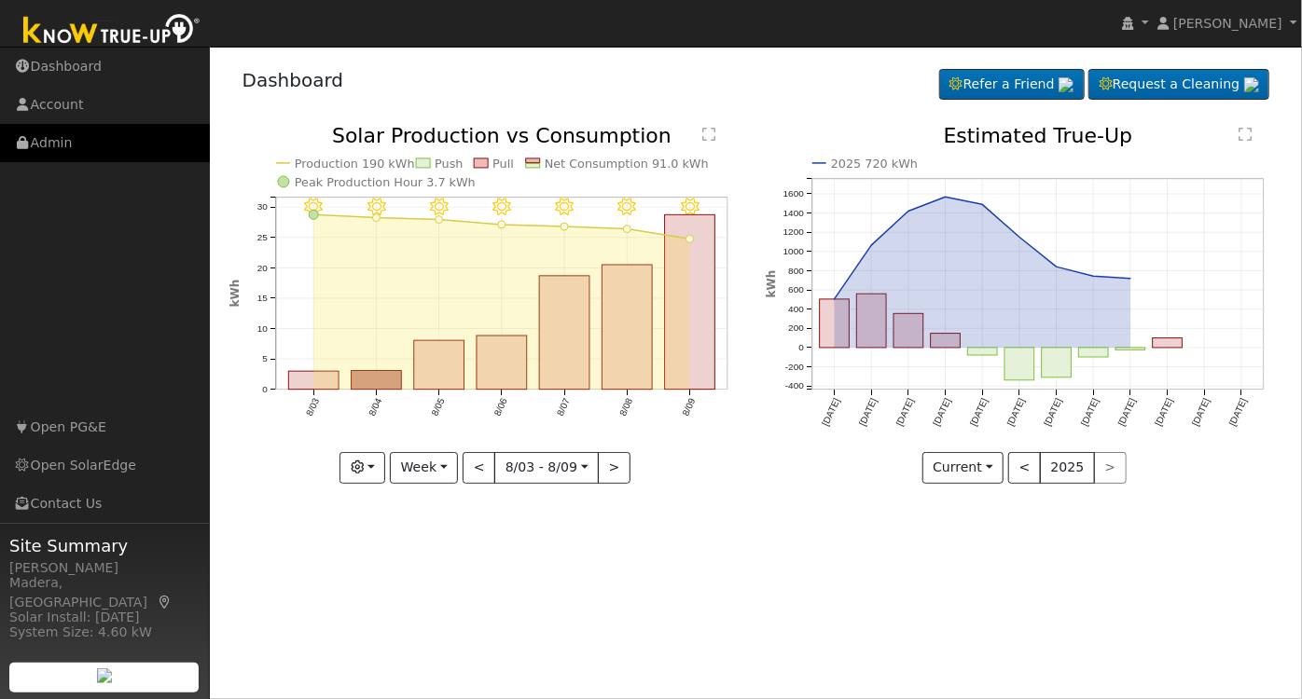
click at [97, 153] on link "Admin" at bounding box center [105, 143] width 210 height 38
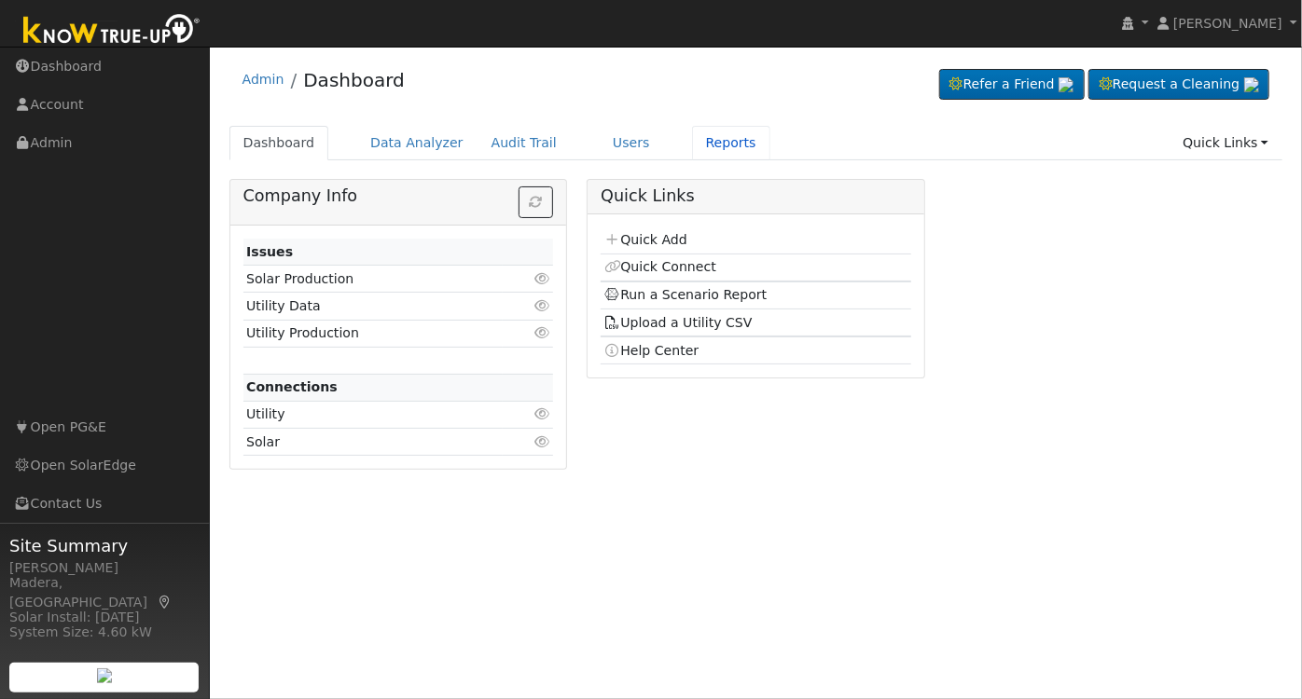
click at [693, 144] on link "Reports" at bounding box center [731, 143] width 78 height 35
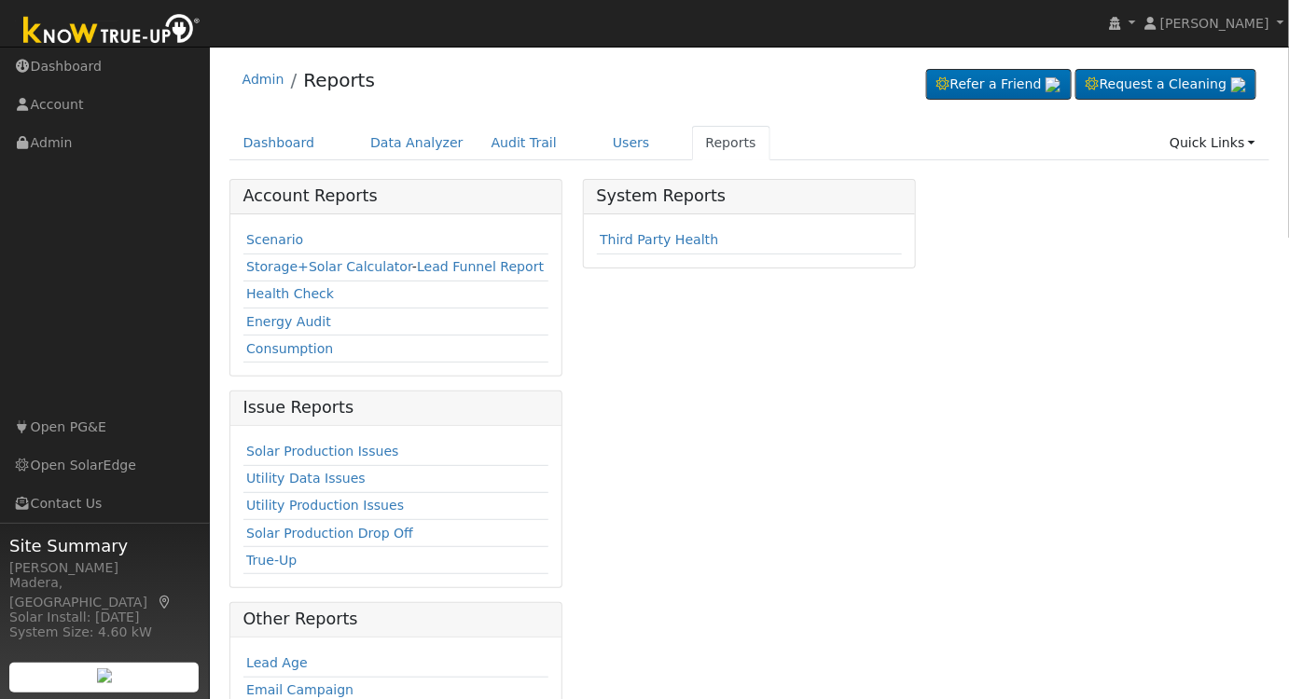
click at [266, 239] on link "Scenario" at bounding box center [274, 239] width 57 height 15
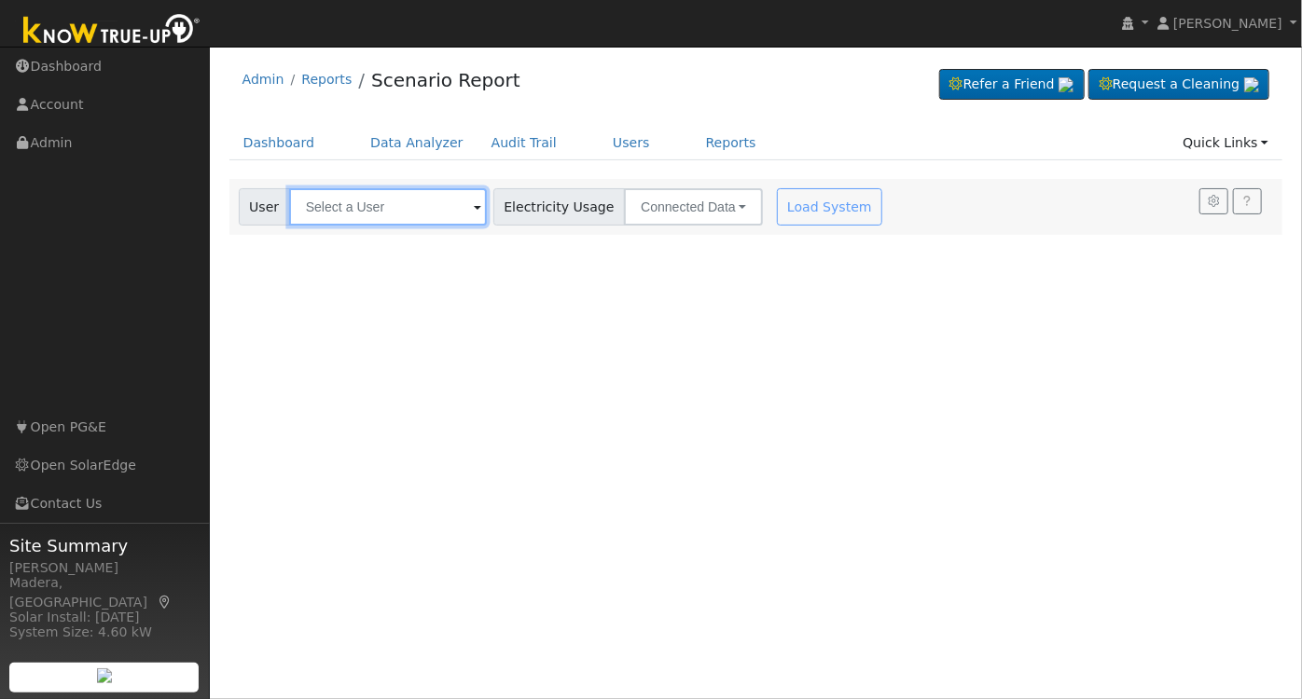
click at [387, 202] on input "text" at bounding box center [388, 206] width 198 height 37
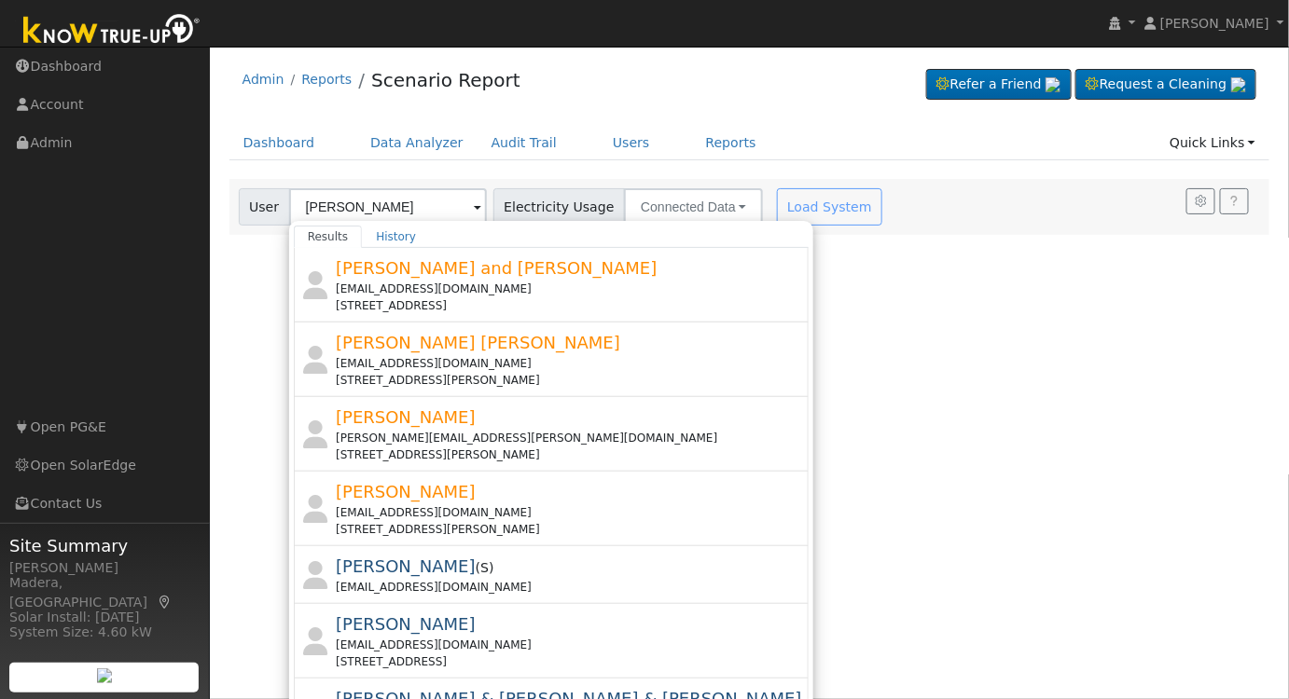
click at [560, 441] on div "alejandra.k.garcia@gmail.com" at bounding box center [570, 438] width 469 height 17
type input "Alejandra Garcia"
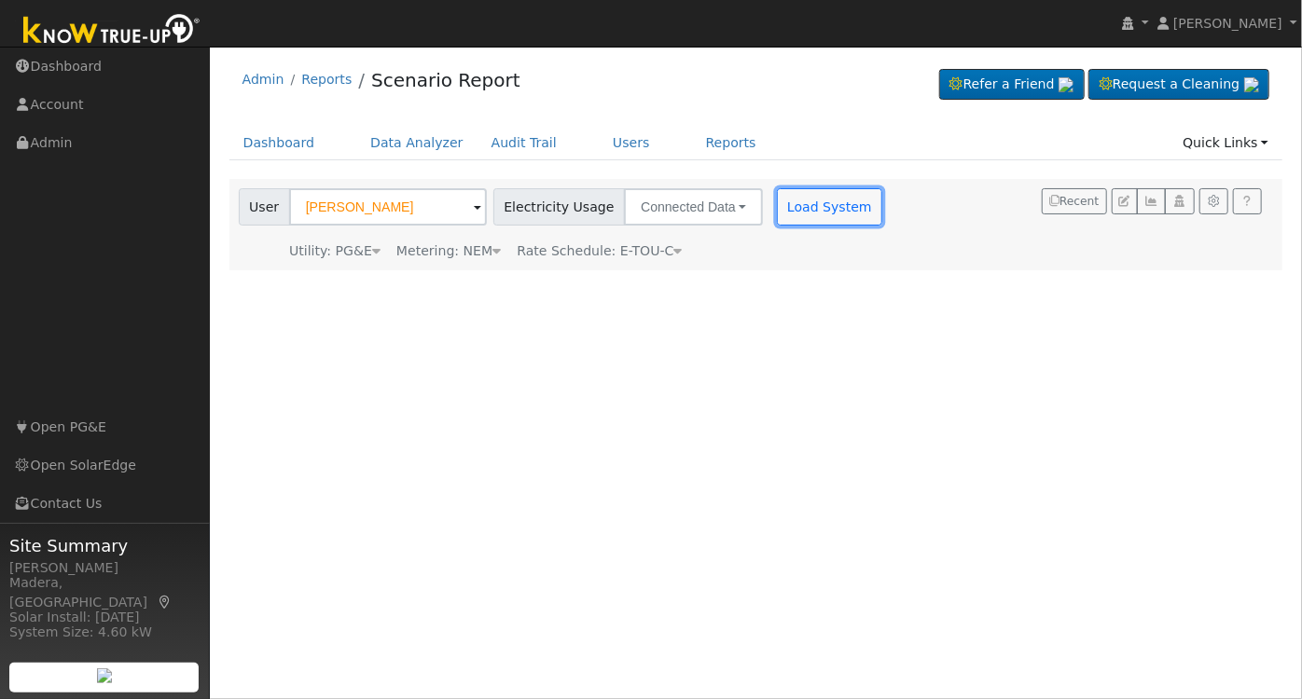
click at [807, 209] on button "Load System" at bounding box center [830, 206] width 106 height 37
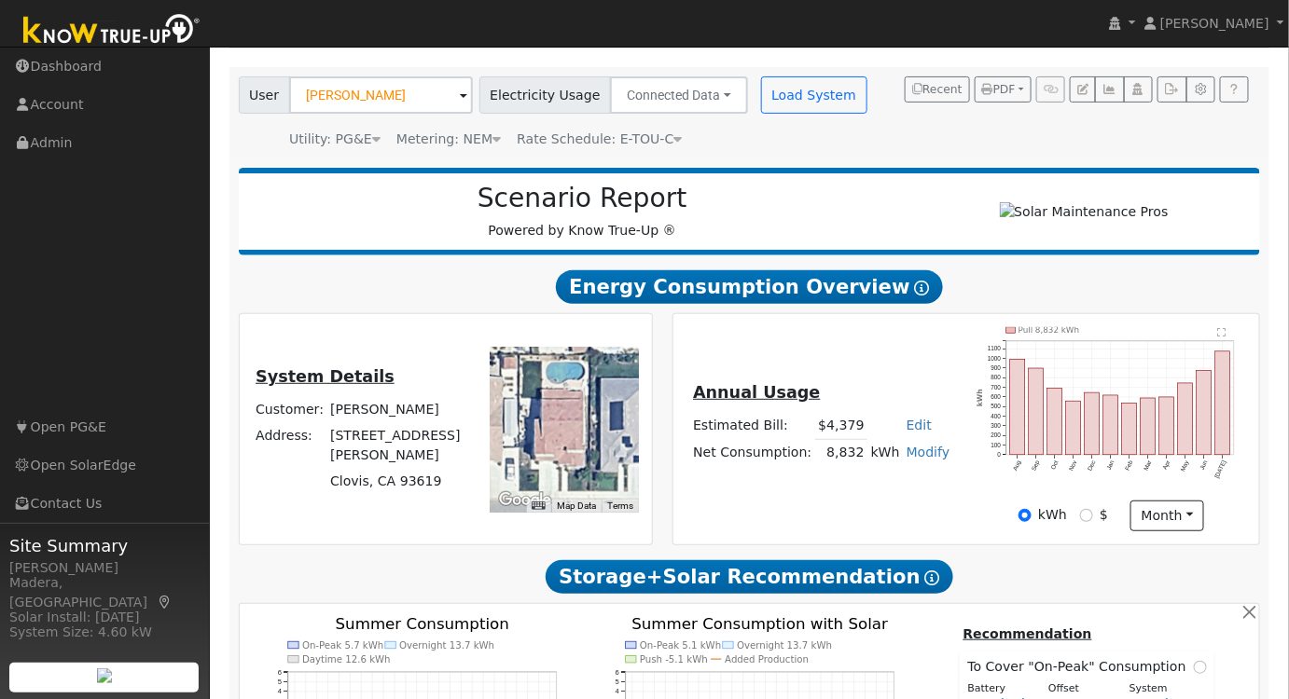
scroll to position [508, 0]
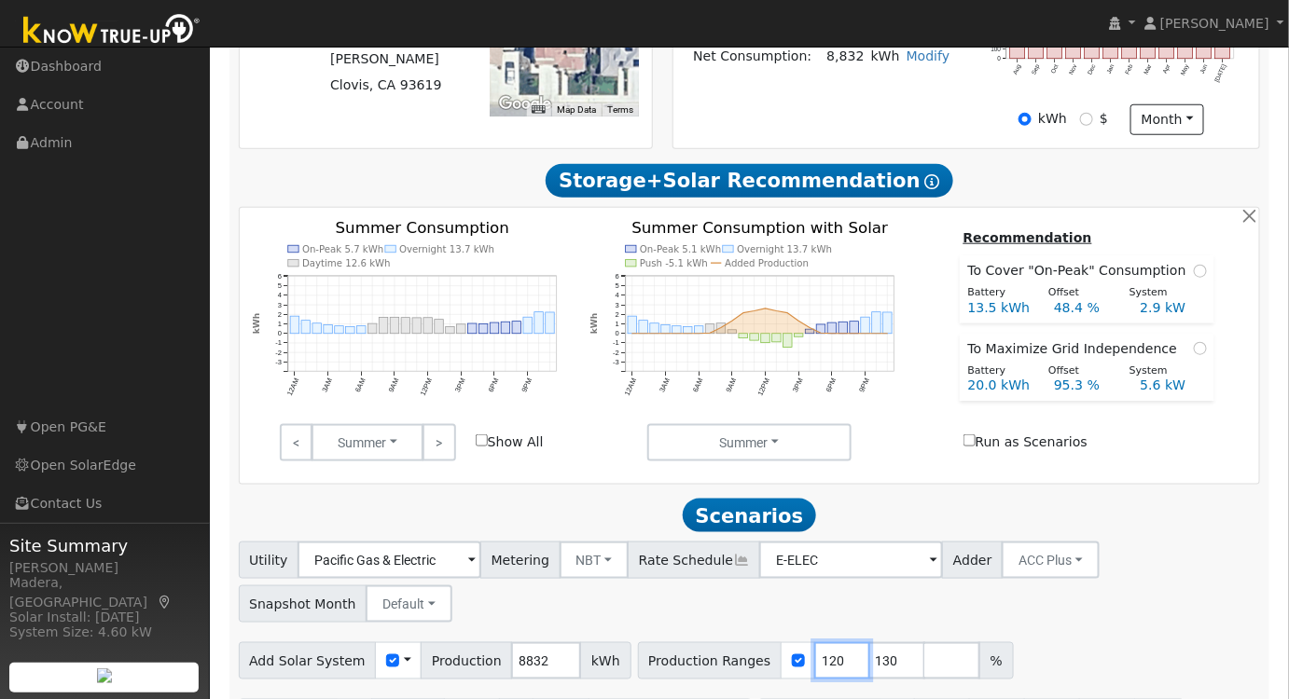
drag, startPoint x: 807, startPoint y: 669, endPoint x: 651, endPoint y: 659, distance: 156.0
click at [651, 659] on div "Production Ranges 120 130 %" at bounding box center [826, 661] width 376 height 37
type input "130"
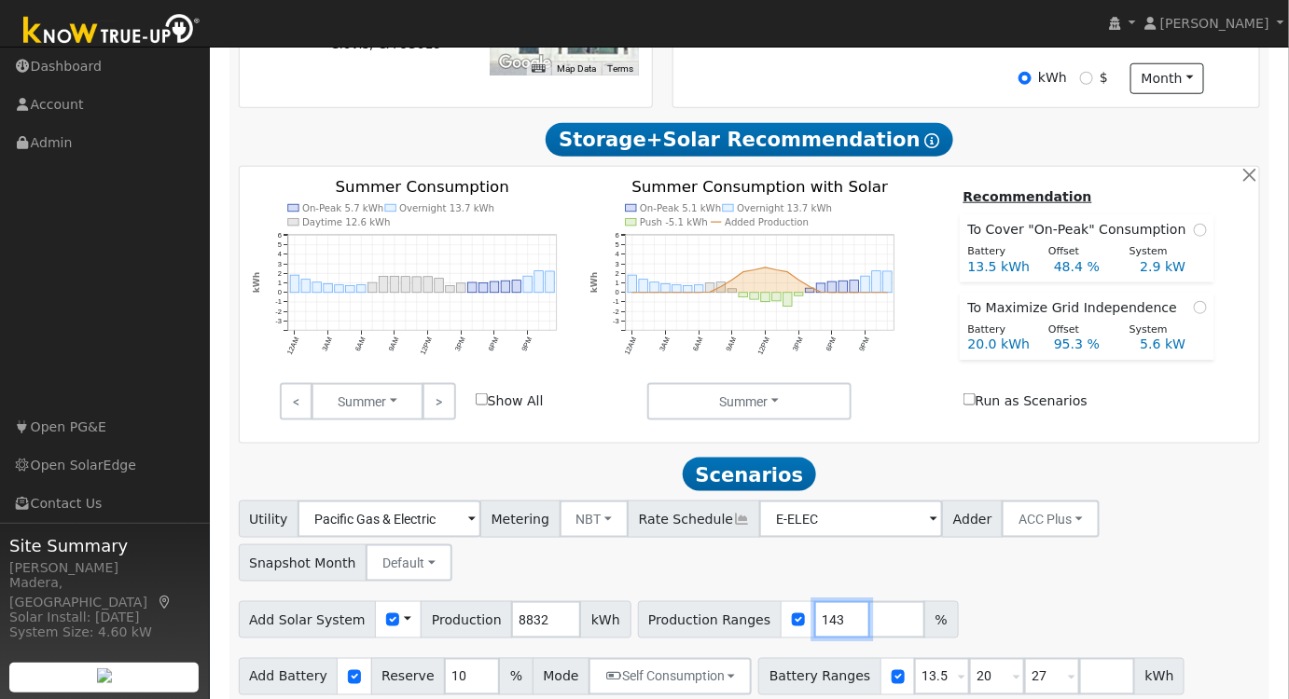
scroll to position [572, 0]
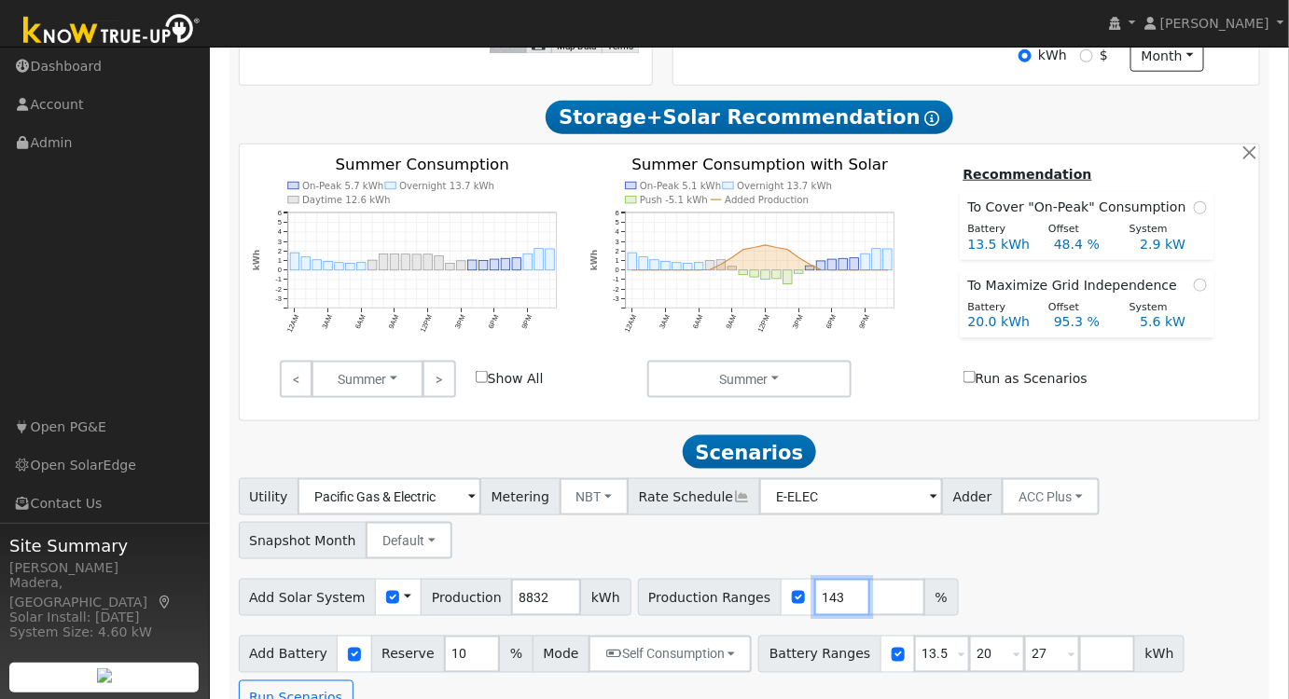
type input "143"
drag, startPoint x: 912, startPoint y: 664, endPoint x: 782, endPoint y: 677, distance: 131.2
click at [782, 673] on div "Battery Ranges 13.5 Overrides Reserve % Mode None None Self Consumption Peak Sa…" at bounding box center [971, 654] width 426 height 37
type input "20"
type input "27"
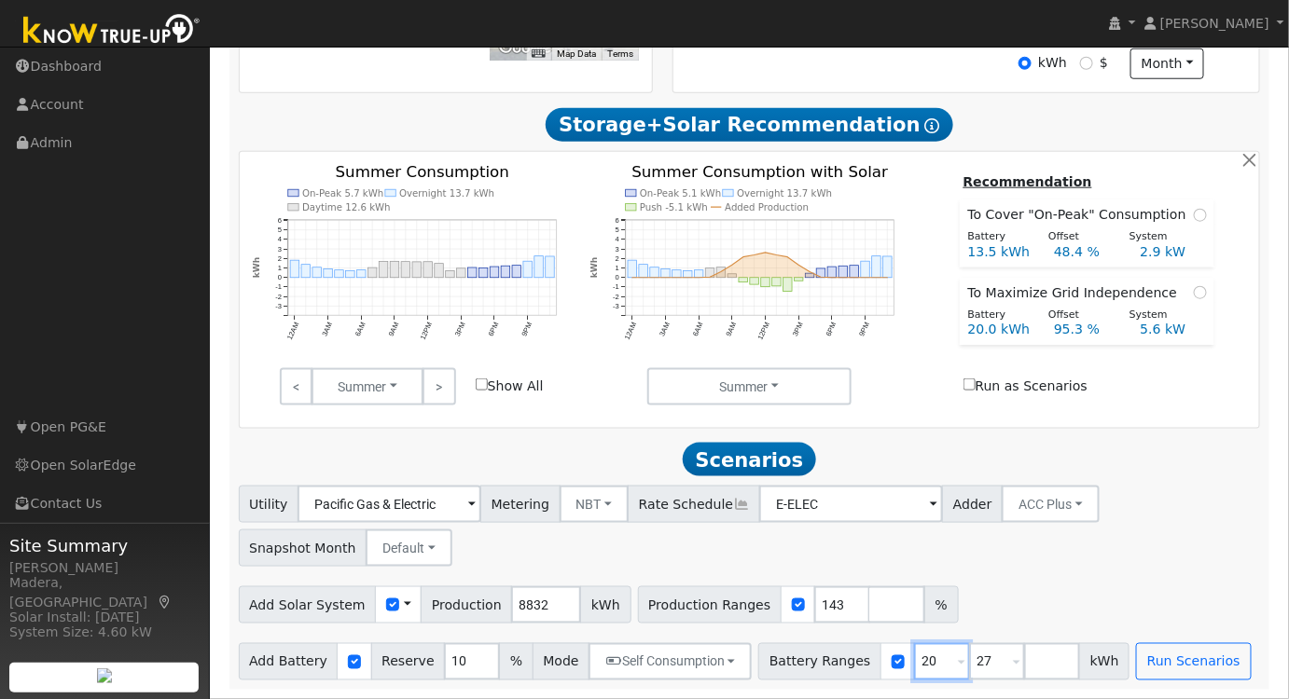
type input "20"
drag, startPoint x: 961, startPoint y: 656, endPoint x: 912, endPoint y: 683, distance: 55.5
click at [912, 682] on div "Scenario Report Powered by Know True-Up ® Energy Consumption Overview Show Help…" at bounding box center [749, 198] width 1041 height 984
type input "24"
click at [1137, 655] on button "Run Scenarios" at bounding box center [1193, 661] width 115 height 37
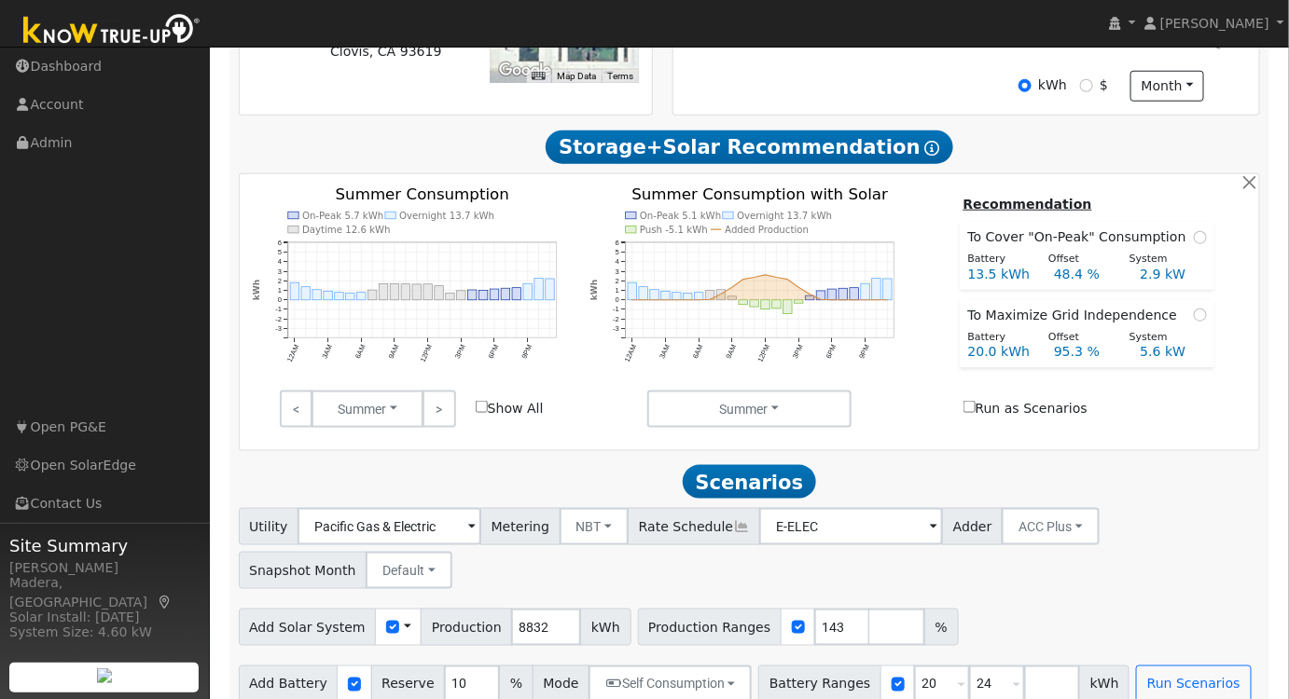
scroll to position [957, 0]
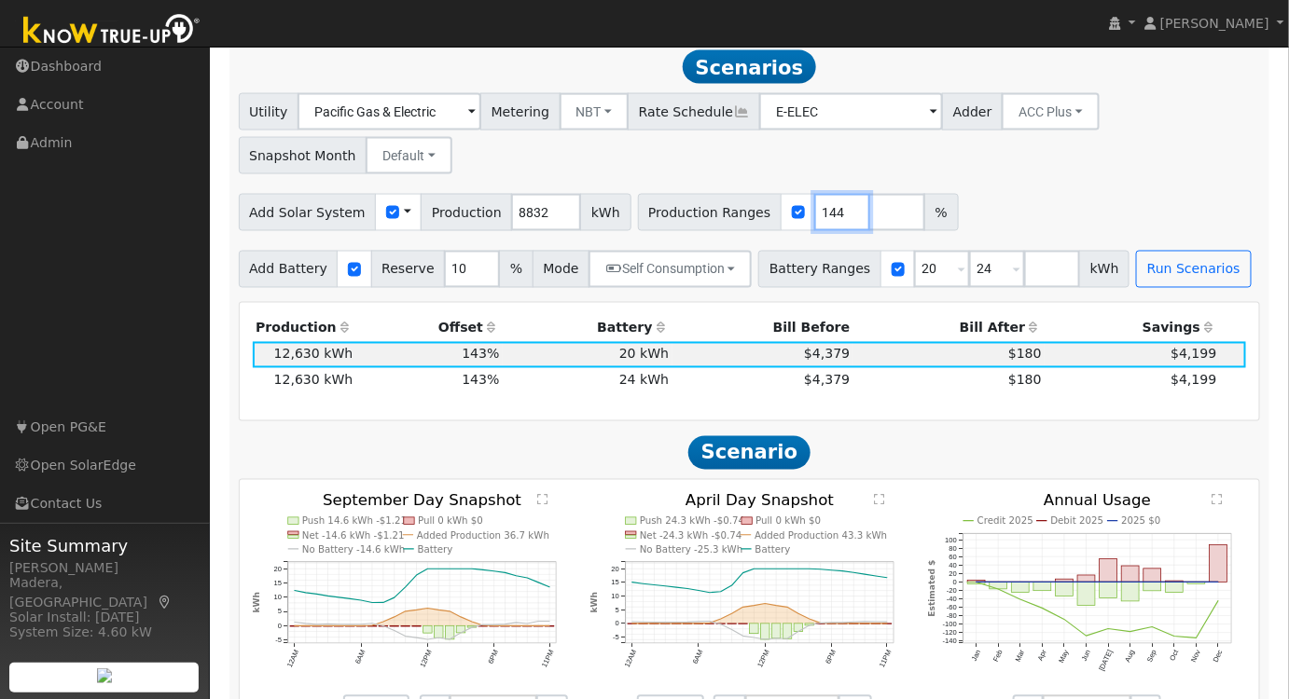
click at [817, 213] on input "144" at bounding box center [842, 212] width 56 height 37
click at [817, 213] on input "145" at bounding box center [842, 212] width 56 height 37
type input "146"
click at [817, 213] on input "146" at bounding box center [842, 212] width 56 height 37
click at [1011, 197] on div "Add Solar System Use CSV Data Production 8832 kWh Production Ranges 146 %" at bounding box center [749, 209] width 1029 height 44
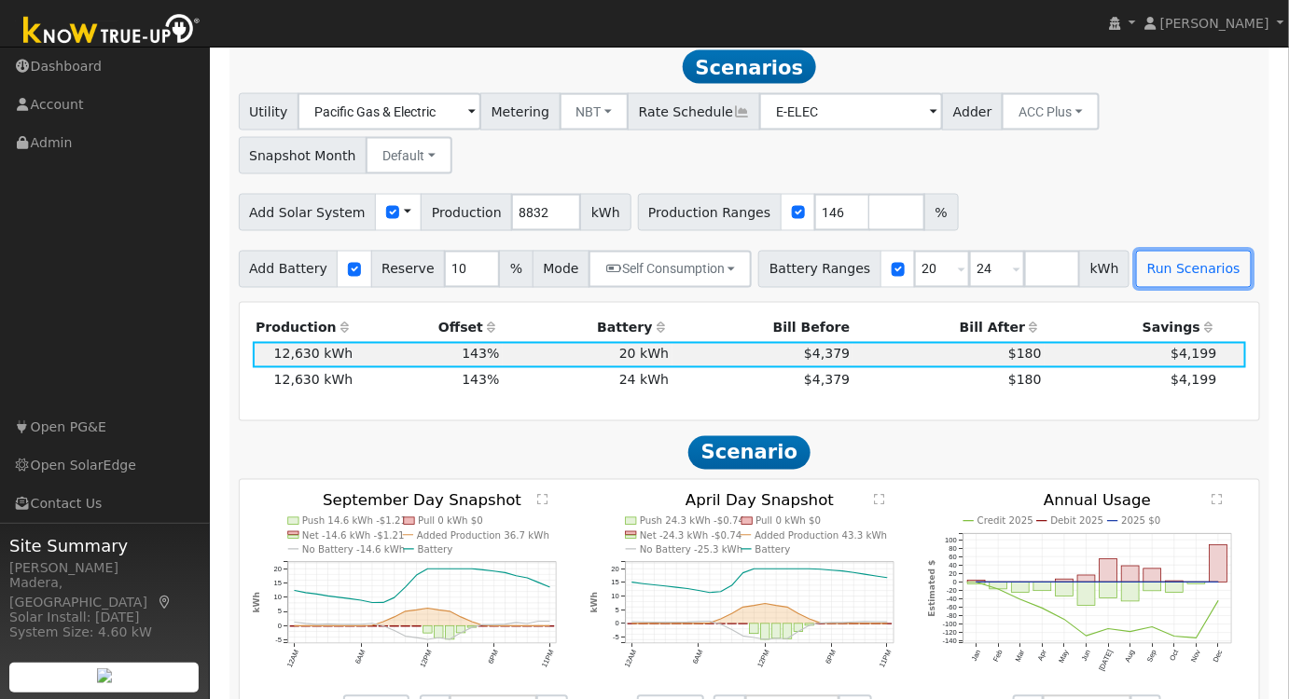
click at [1151, 284] on button "Run Scenarios" at bounding box center [1193, 269] width 115 height 37
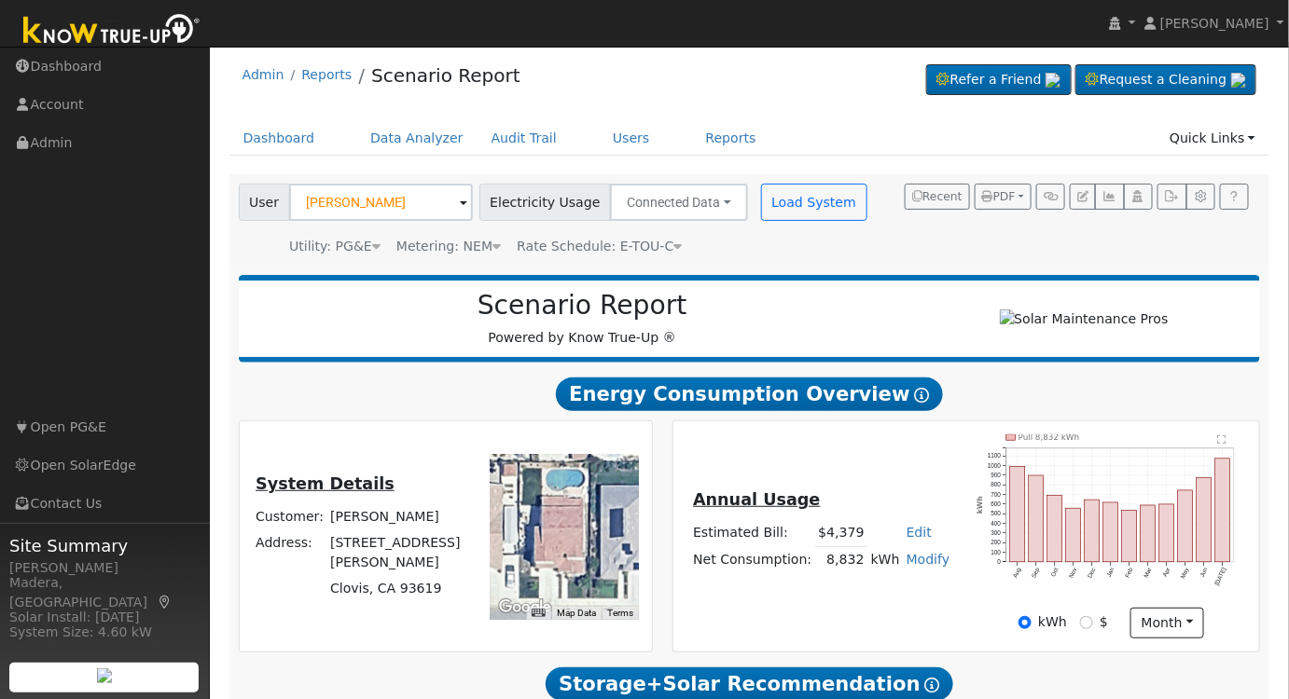
scroll to position [0, 0]
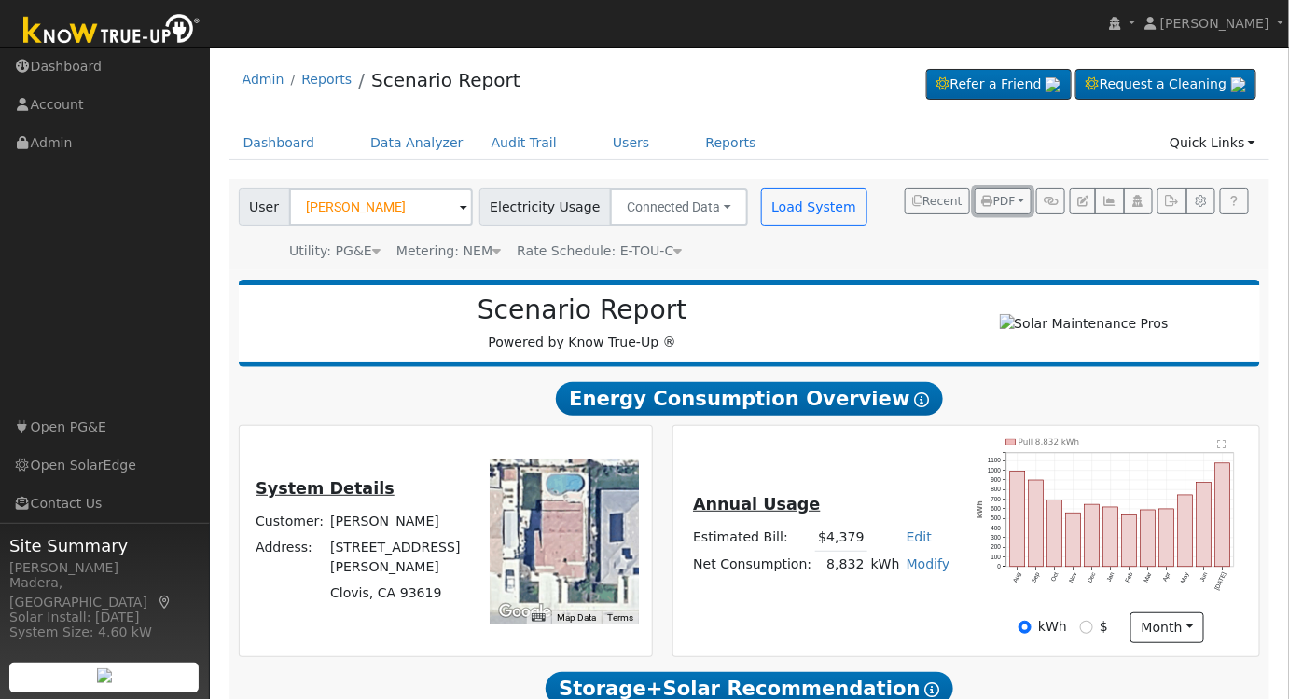
click at [997, 198] on span "PDF" at bounding box center [999, 201] width 34 height 13
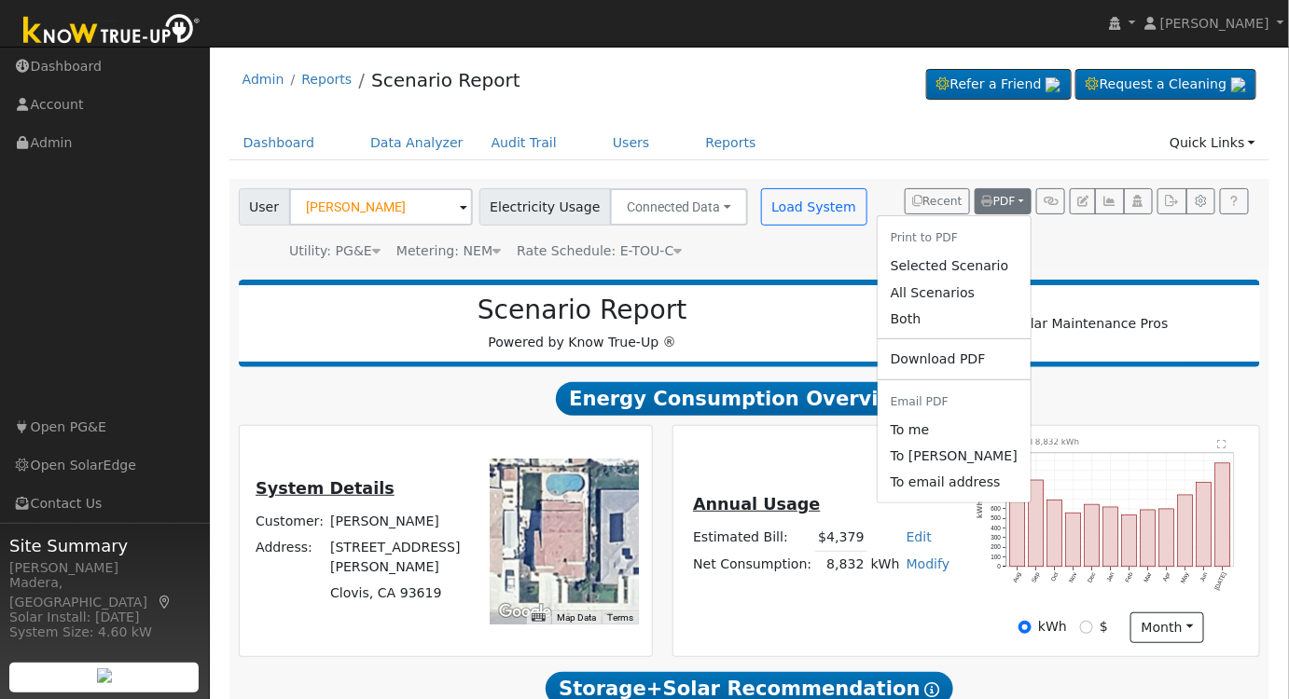
click at [963, 270] on link "Selected Scenario" at bounding box center [954, 267] width 153 height 26
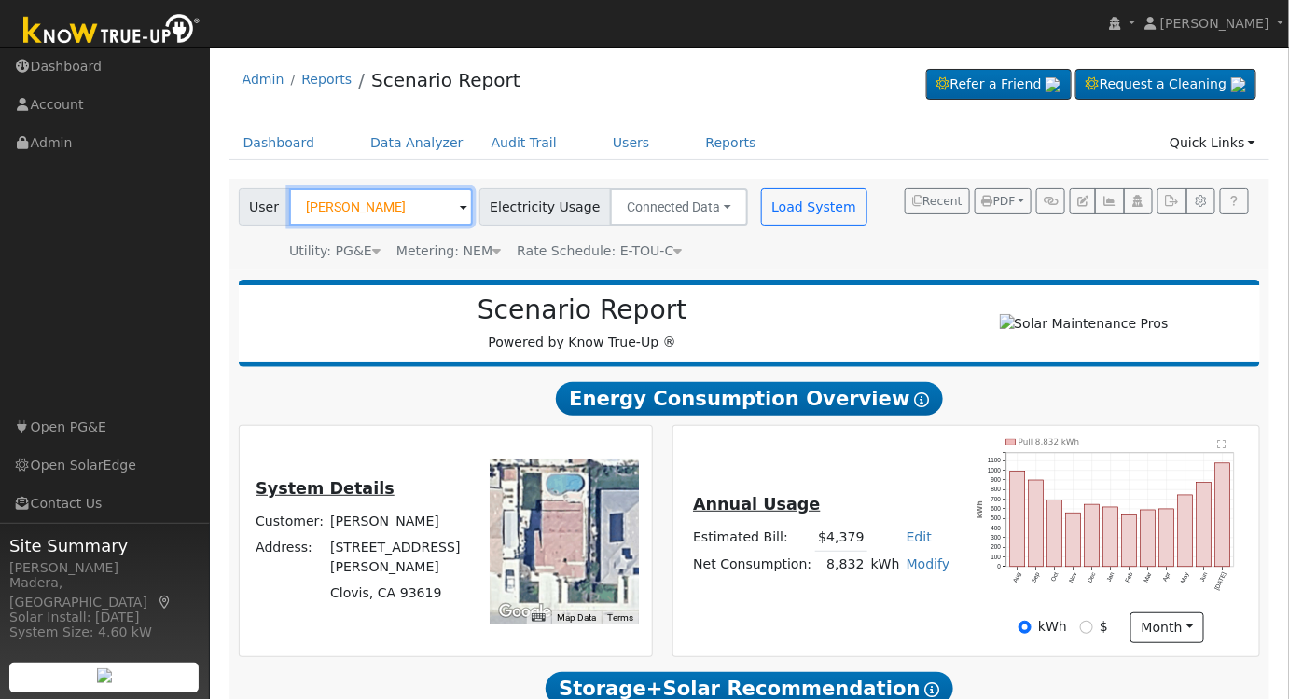
click at [410, 209] on input "Alejandra Garcia" at bounding box center [381, 206] width 184 height 37
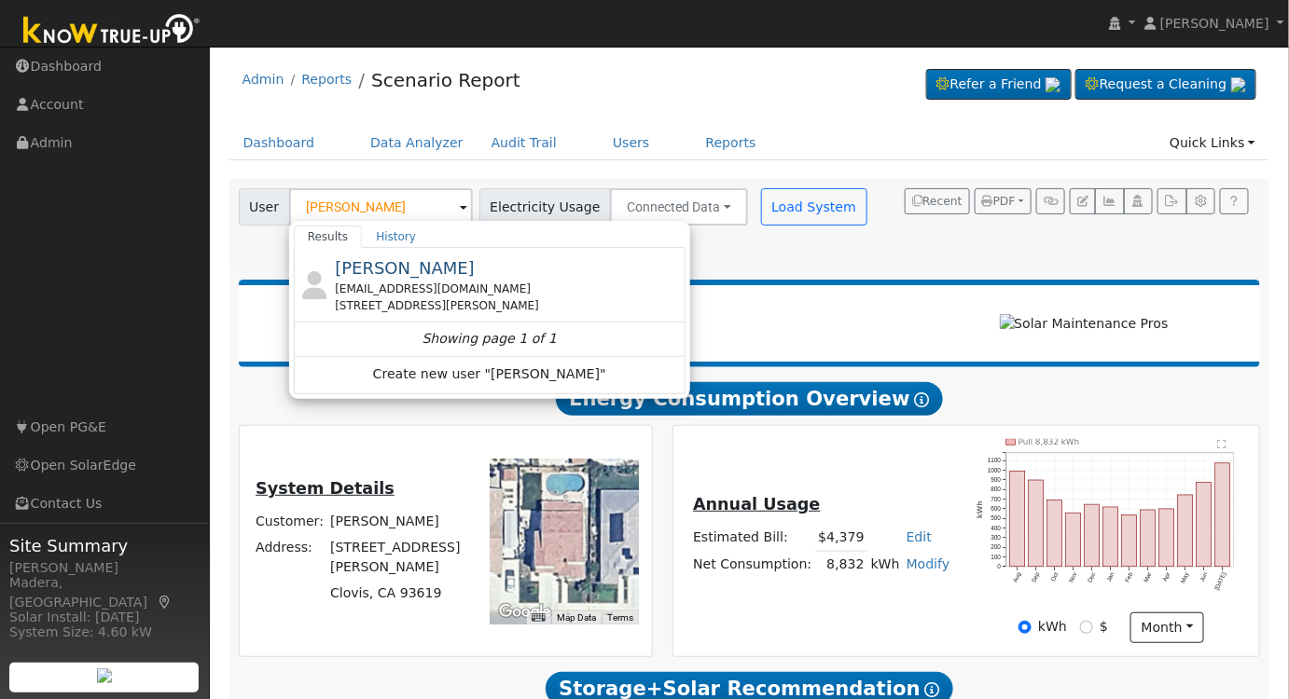
click at [453, 298] on div "[STREET_ADDRESS][PERSON_NAME]" at bounding box center [508, 305] width 346 height 17
type input "[PERSON_NAME]"
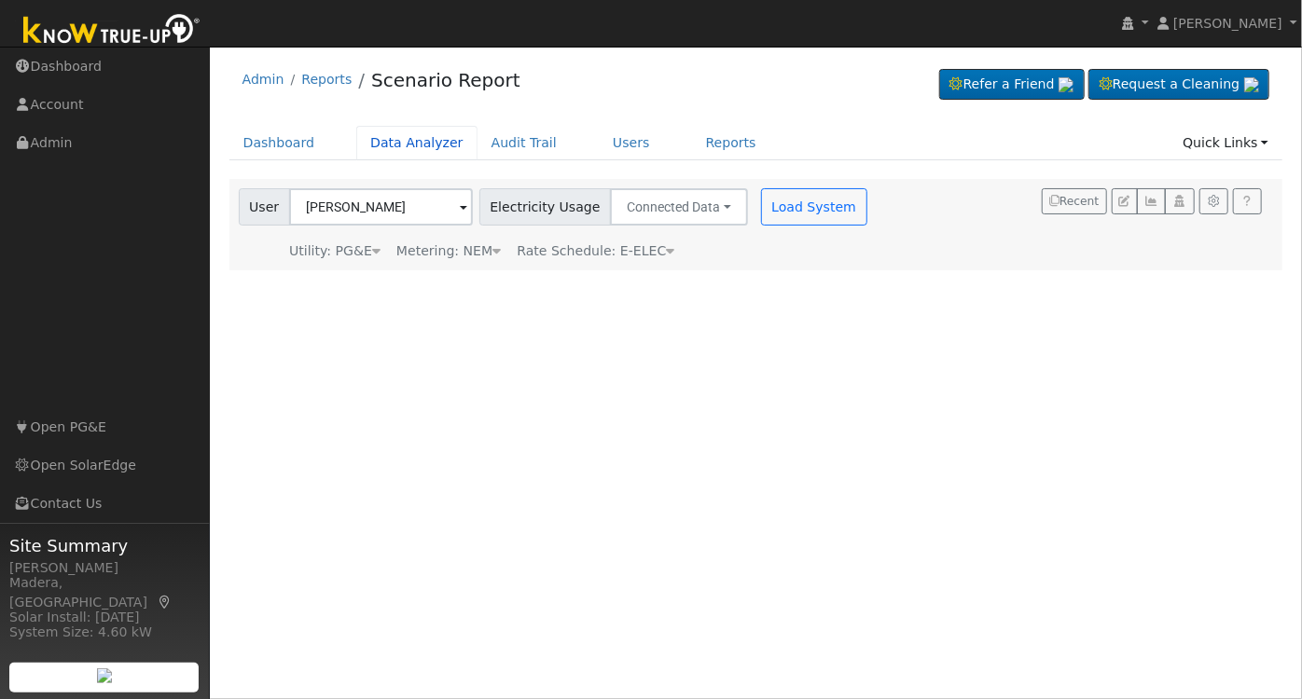
click at [385, 149] on link "Data Analyzer" at bounding box center [416, 143] width 121 height 35
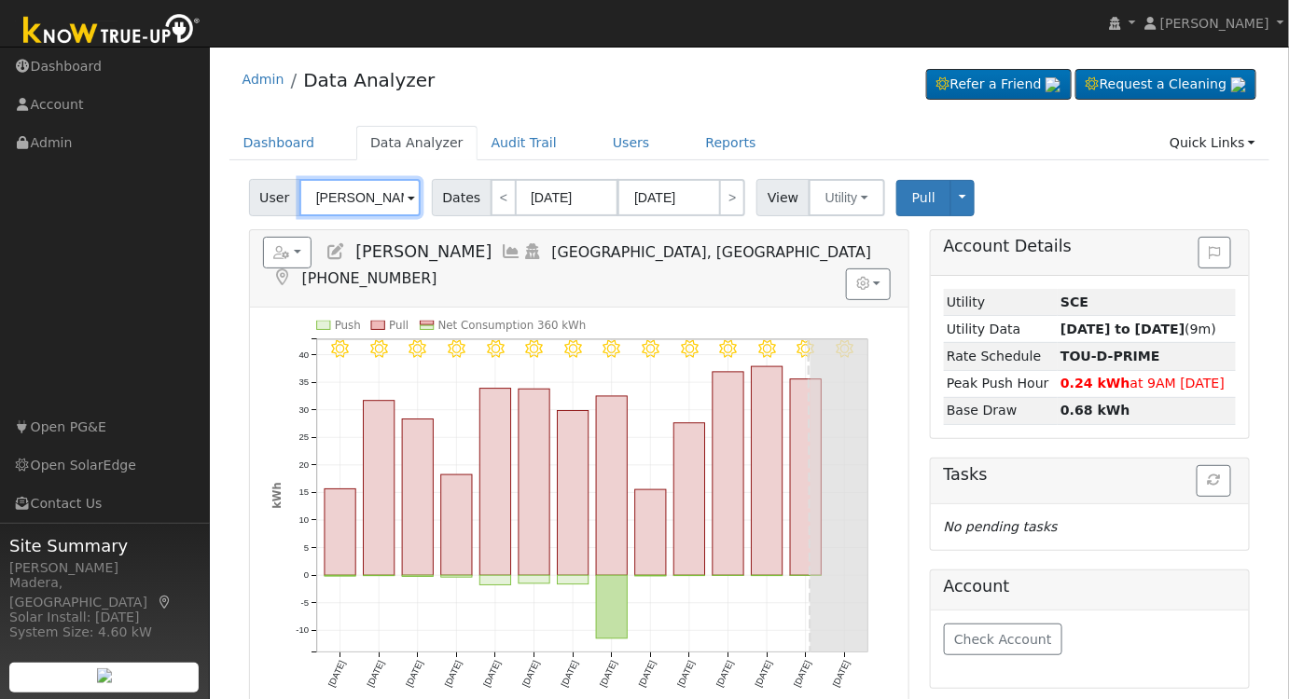
drag, startPoint x: 367, startPoint y: 191, endPoint x: 397, endPoint y: 181, distance: 31.6
click at [368, 189] on input "[PERSON_NAME]" at bounding box center [359, 197] width 121 height 37
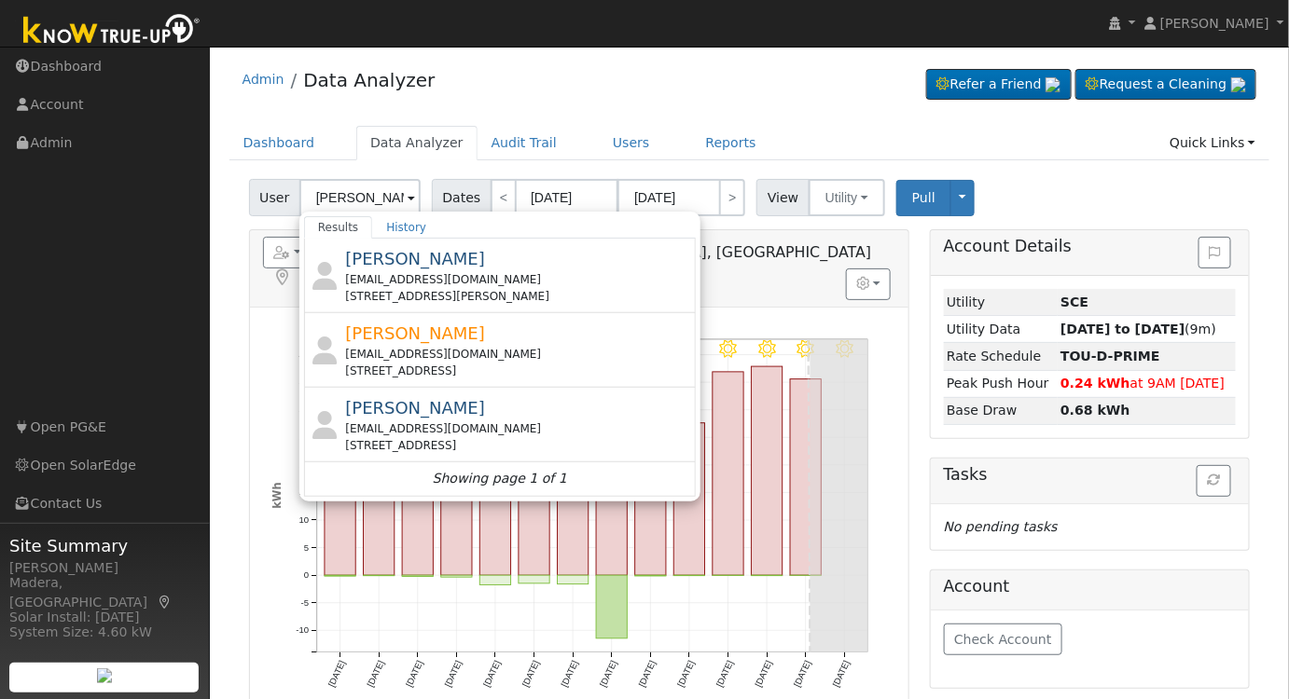
click at [461, 278] on div "[EMAIL_ADDRESS][DOMAIN_NAME]" at bounding box center [518, 279] width 346 height 17
type input "[PERSON_NAME]"
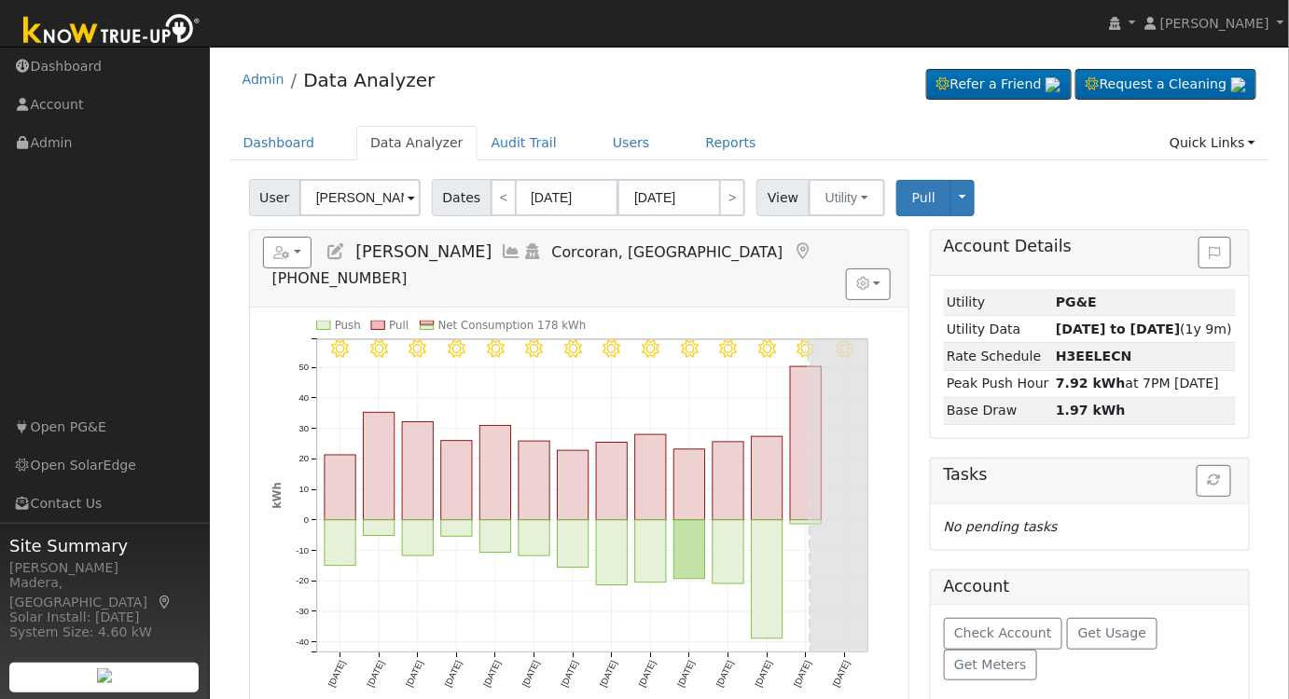
click at [502, 244] on icon at bounding box center [512, 251] width 21 height 17
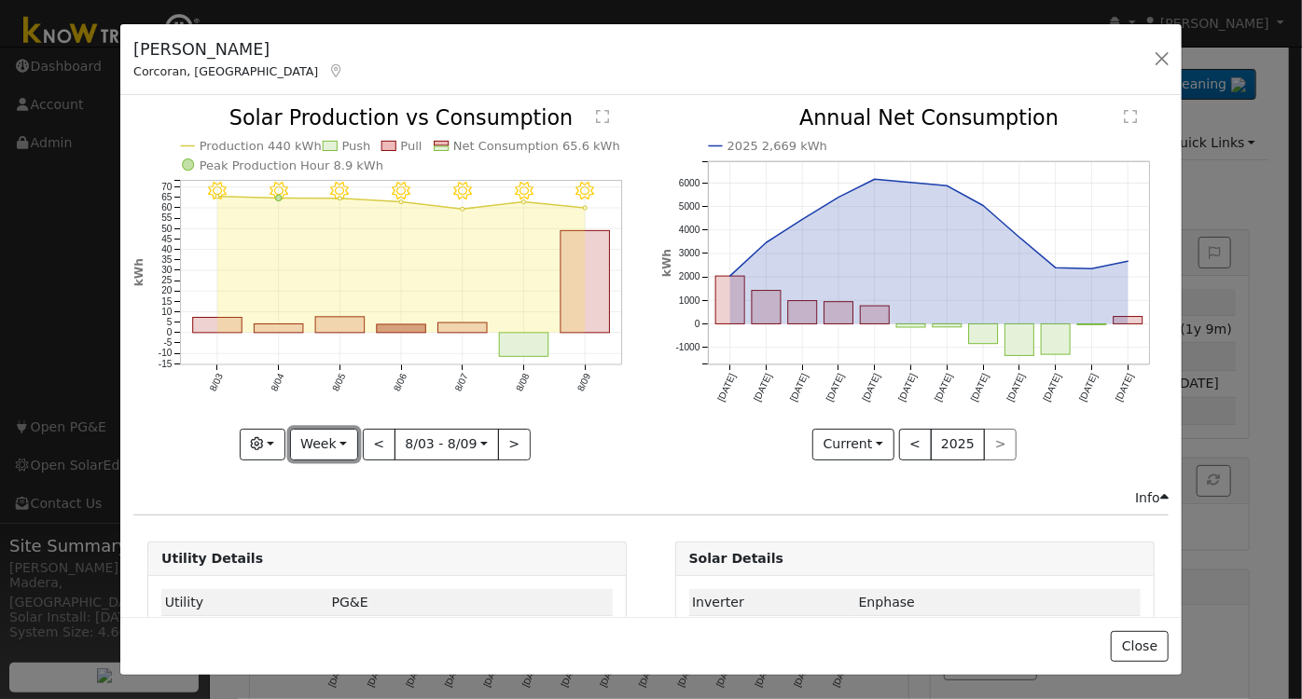
click at [304, 429] on button "Week" at bounding box center [324, 445] width 68 height 32
click at [343, 480] on link "Day" at bounding box center [356, 482] width 130 height 26
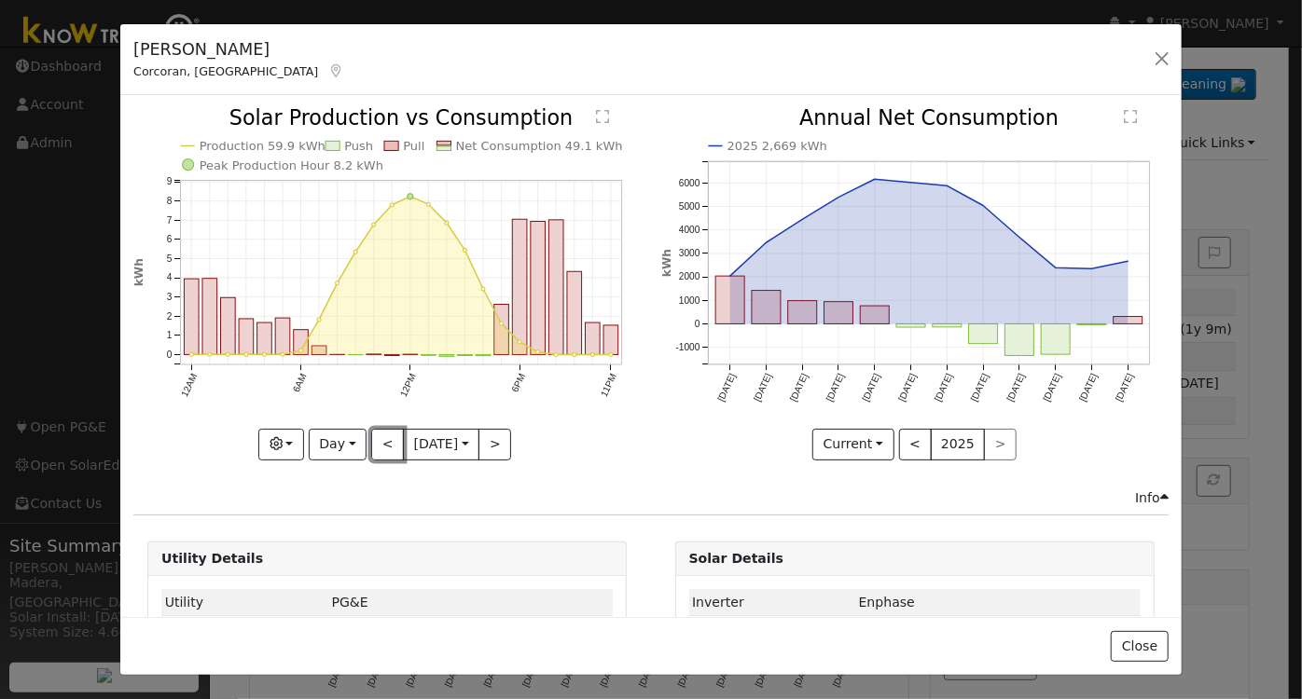
click at [379, 436] on button "<" at bounding box center [387, 445] width 33 height 32
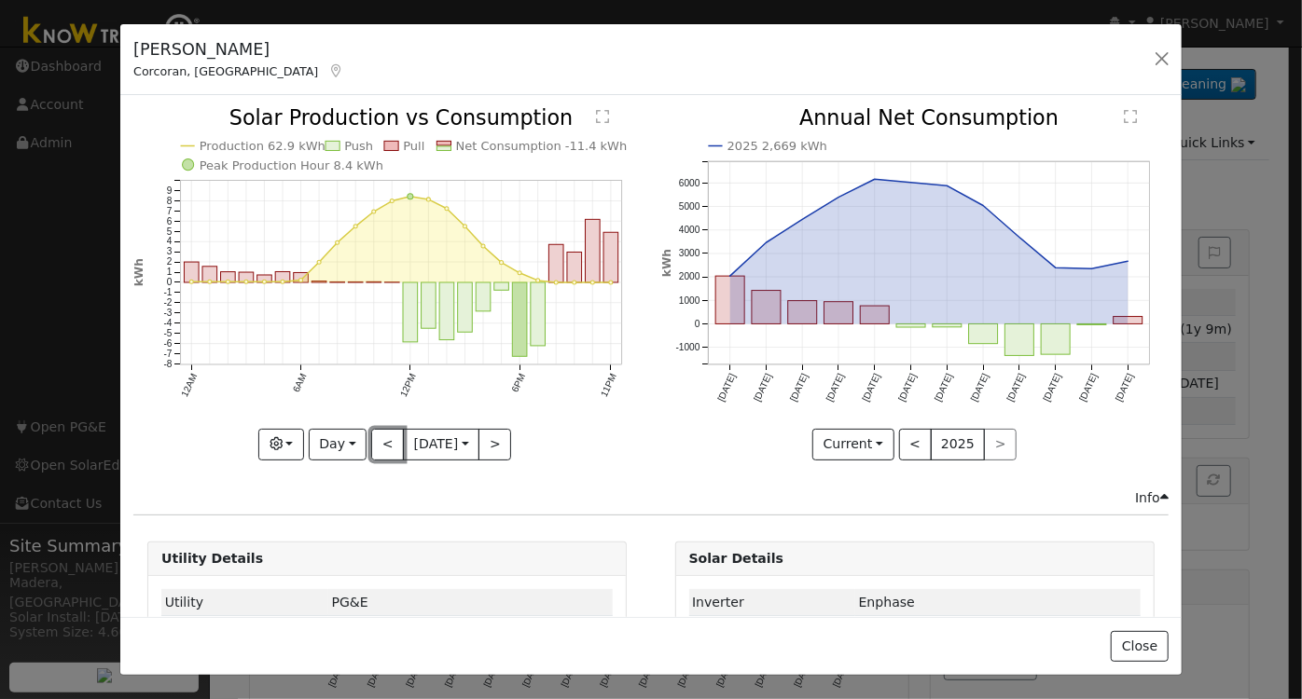
click at [382, 436] on button "<" at bounding box center [387, 445] width 33 height 32
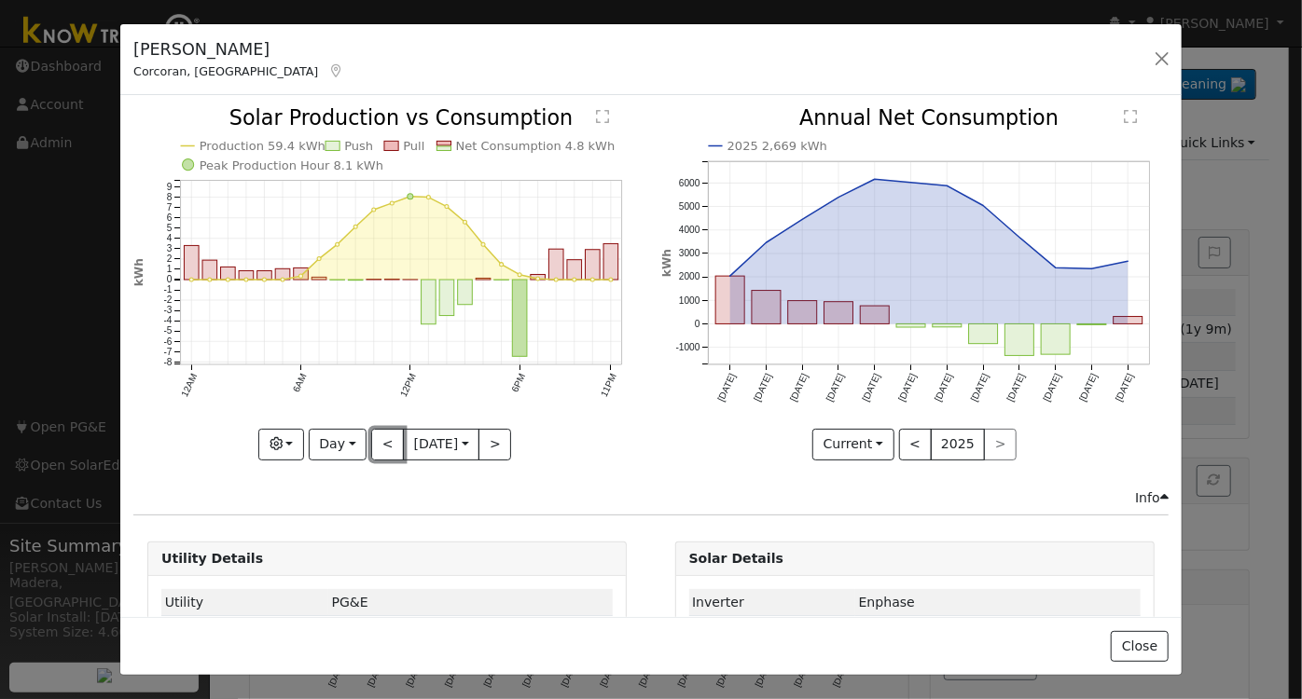
click at [382, 436] on button "<" at bounding box center [387, 445] width 33 height 32
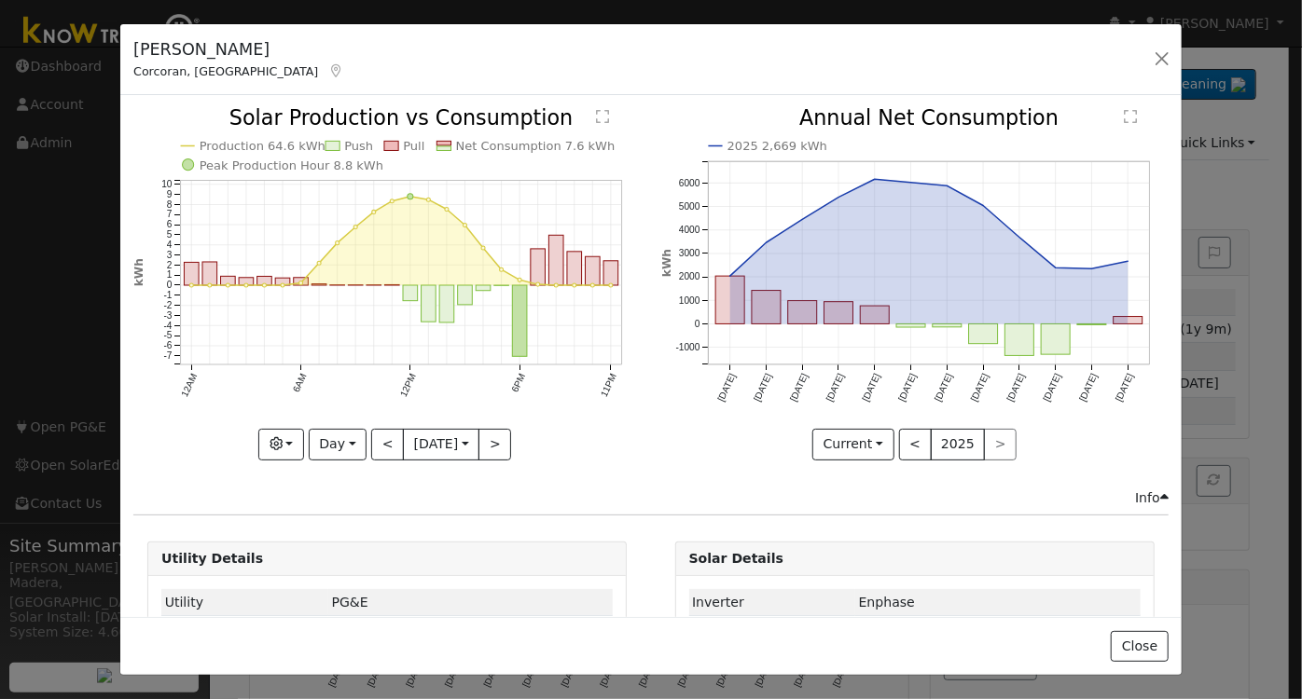
click at [382, 436] on div "Production 64.6 kWh Push Pull Net Consumption 7.6 kWh Peak Production Hour 8.8 …" at bounding box center [386, 284] width 507 height 352
click at [382, 436] on button "<" at bounding box center [387, 445] width 33 height 32
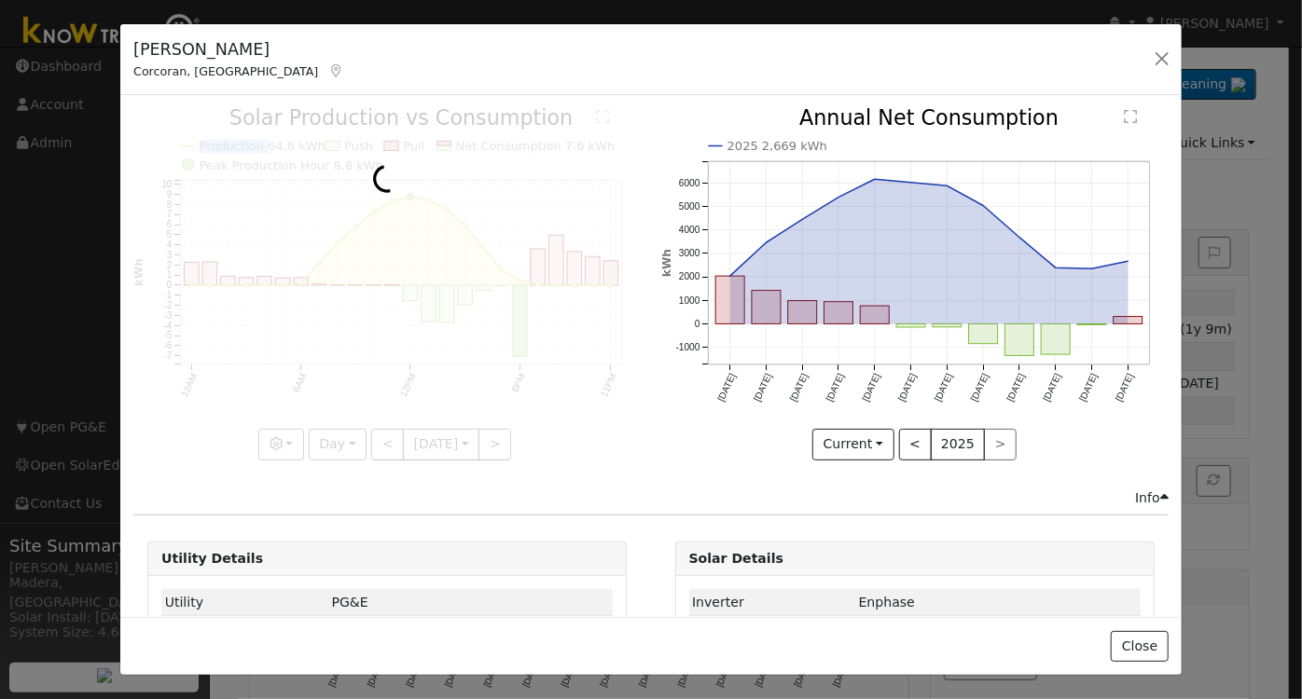
click at [382, 436] on div at bounding box center [386, 284] width 507 height 352
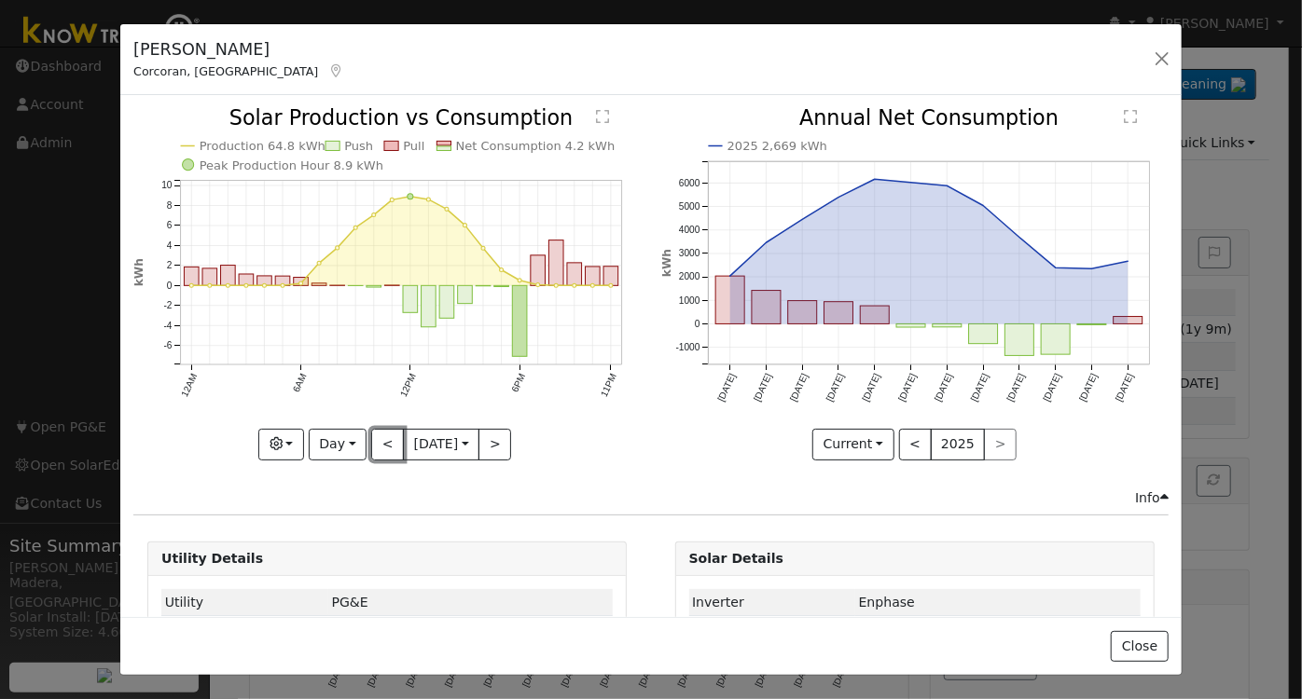
click at [382, 436] on button "<" at bounding box center [387, 445] width 33 height 32
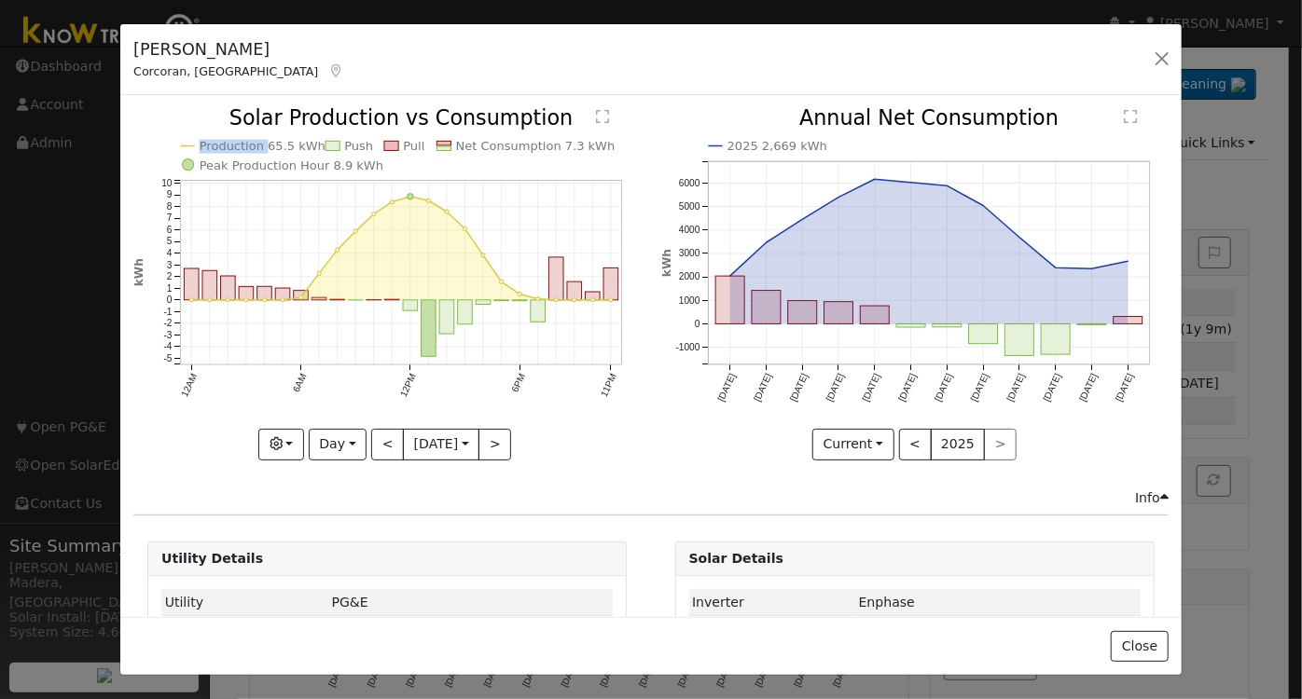
click at [382, 436] on div at bounding box center [386, 284] width 507 height 352
click at [382, 436] on button "<" at bounding box center [387, 445] width 33 height 32
click at [0, 0] on div at bounding box center [0, 0] width 0 height 0
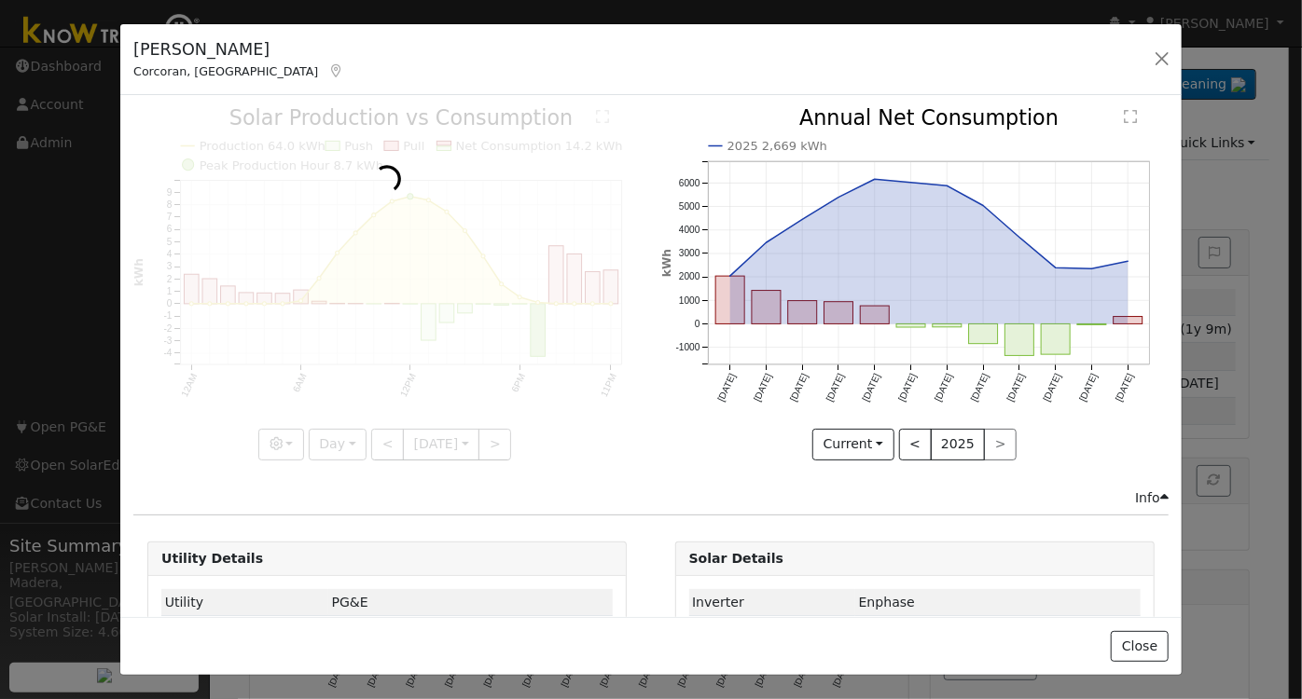
click at [382, 436] on div at bounding box center [386, 284] width 507 height 352
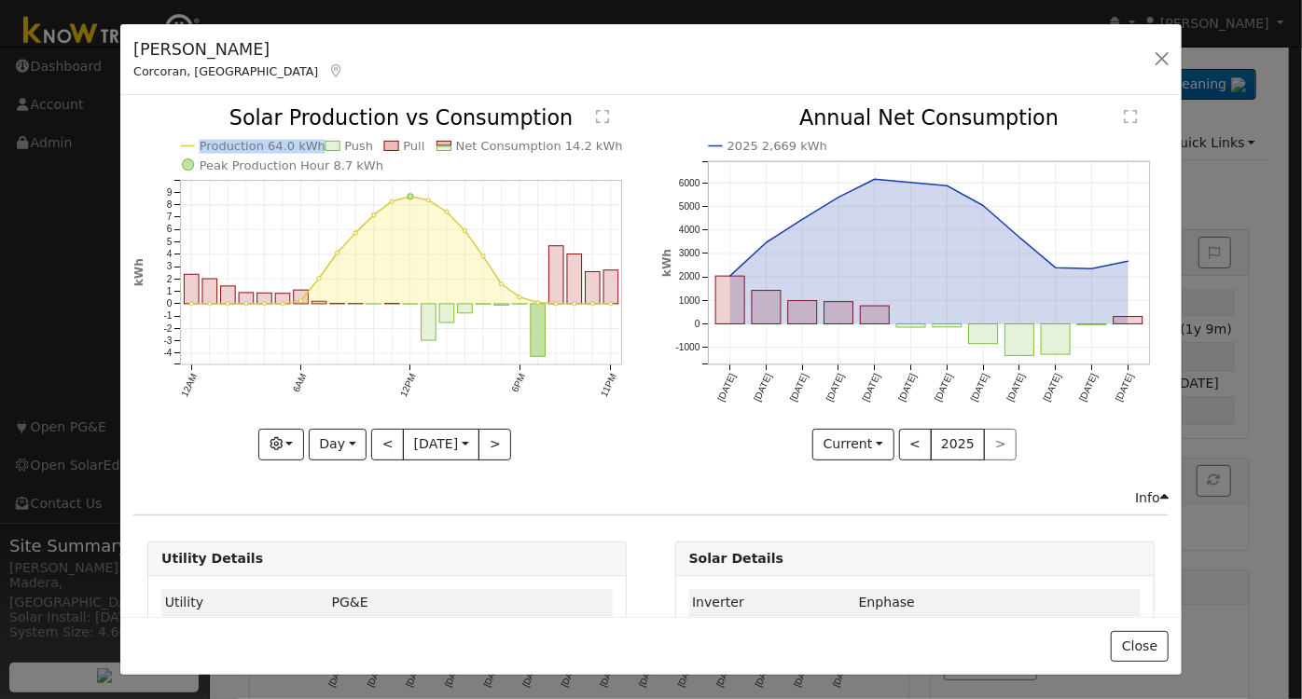
click at [382, 436] on div at bounding box center [386, 284] width 507 height 352
click at [382, 436] on button "<" at bounding box center [387, 445] width 33 height 32
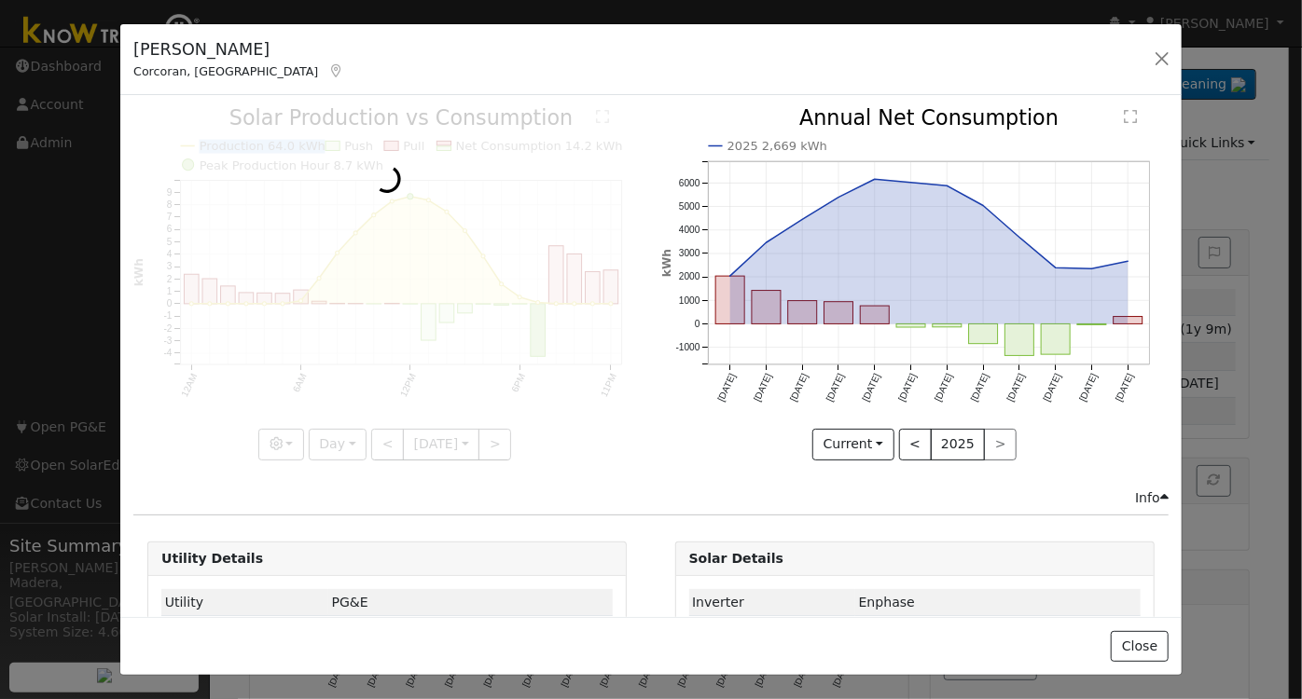
click at [382, 436] on div at bounding box center [386, 284] width 507 height 352
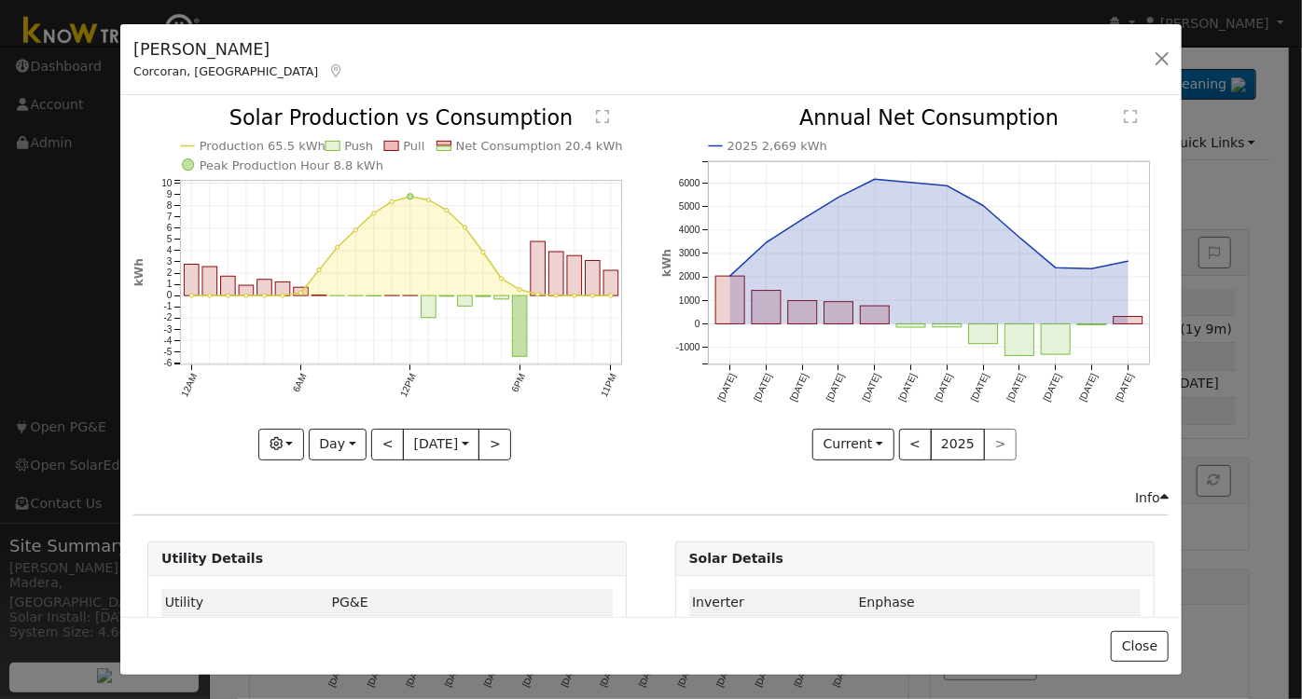
click at [382, 436] on div at bounding box center [386, 284] width 507 height 352
click at [382, 436] on div "Production 65.5 kWh Push Pull Net Consumption 20.4 kWh Peak Production Hour 8.8…" at bounding box center [386, 284] width 507 height 352
click at [382, 436] on button "<" at bounding box center [387, 445] width 33 height 32
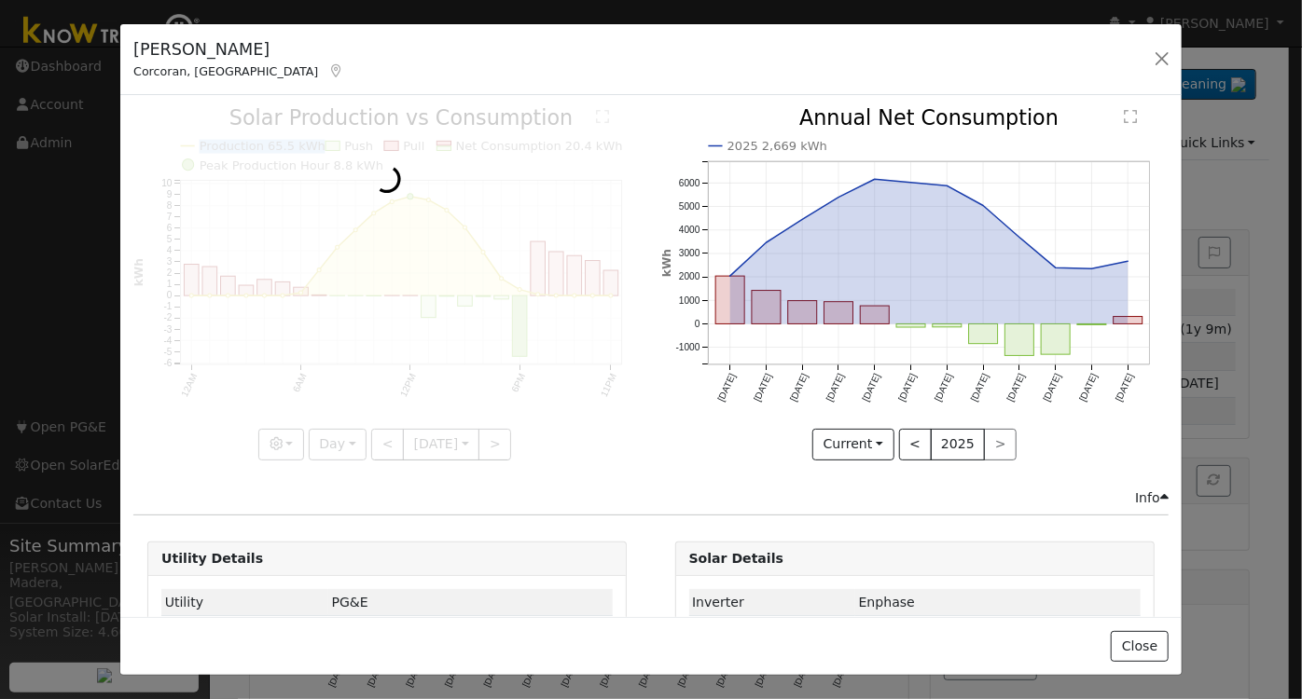
click at [382, 436] on div at bounding box center [386, 284] width 507 height 352
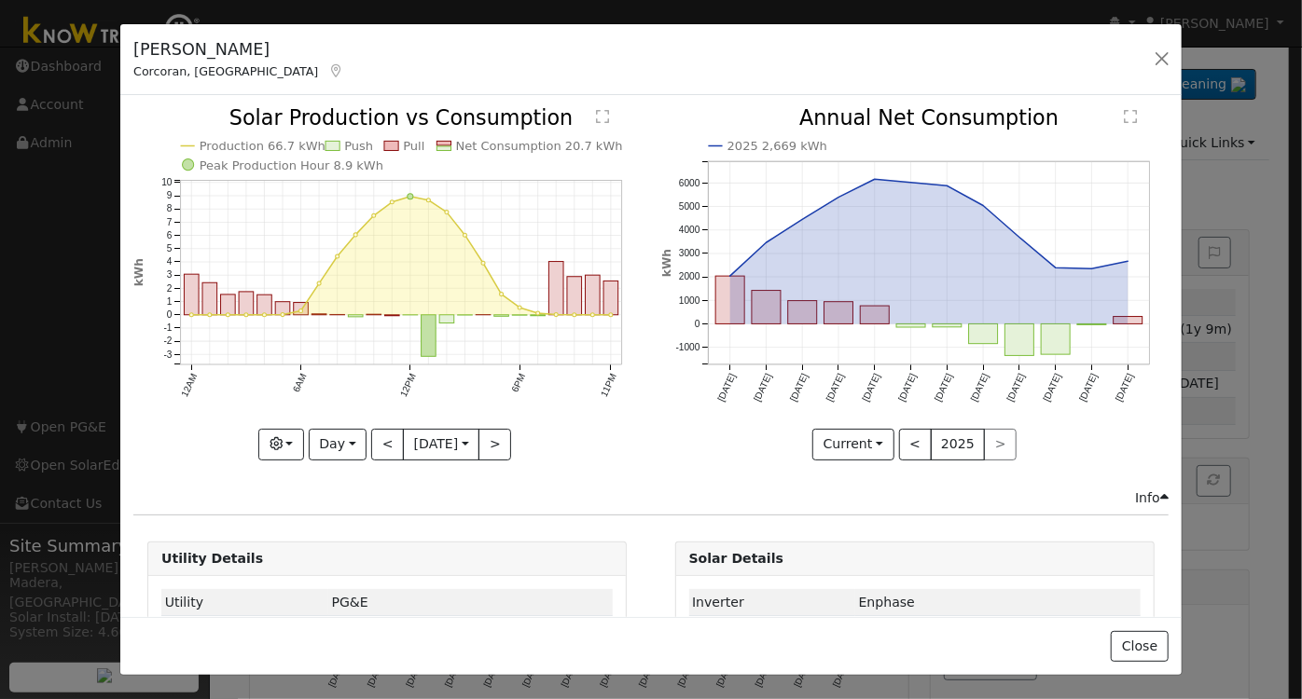
click at [382, 436] on div at bounding box center [386, 284] width 507 height 352
click at [382, 436] on div "Production 66.7 kWh Push Pull Net Consumption 20.7 kWh Peak Production Hour 8.9…" at bounding box center [386, 284] width 507 height 352
click at [373, 443] on button "<" at bounding box center [387, 445] width 33 height 32
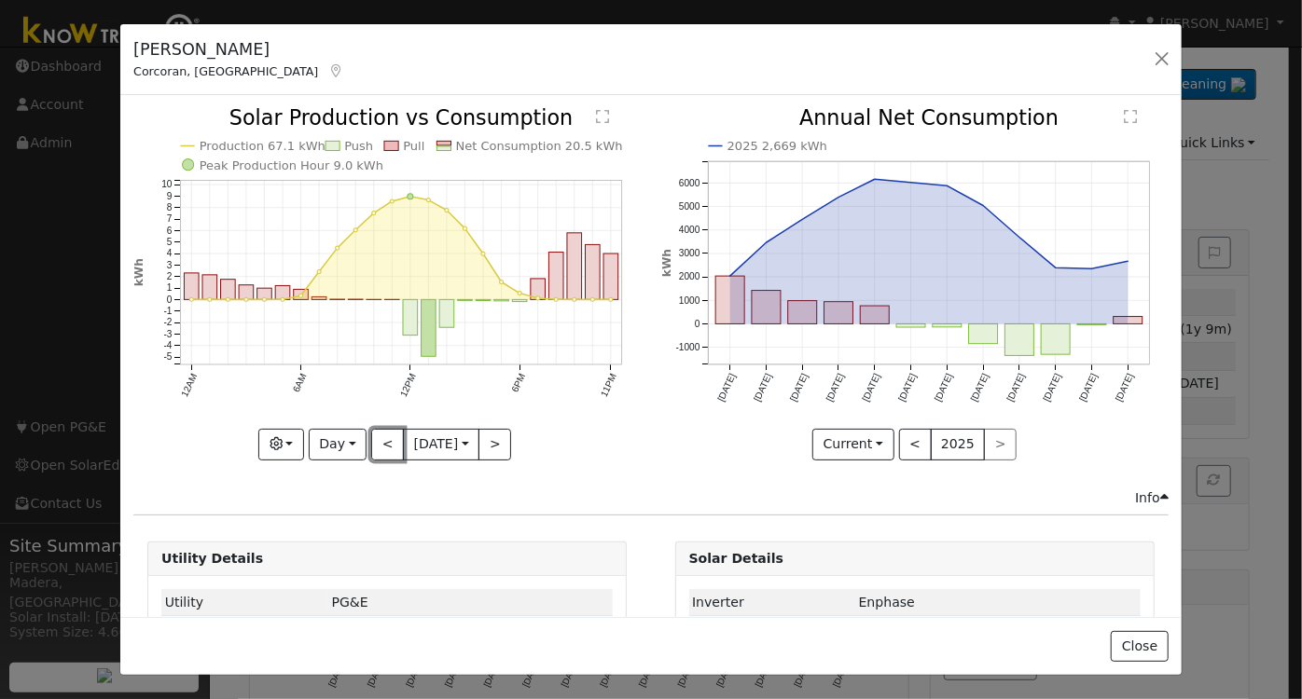
click at [373, 443] on button "<" at bounding box center [387, 445] width 33 height 32
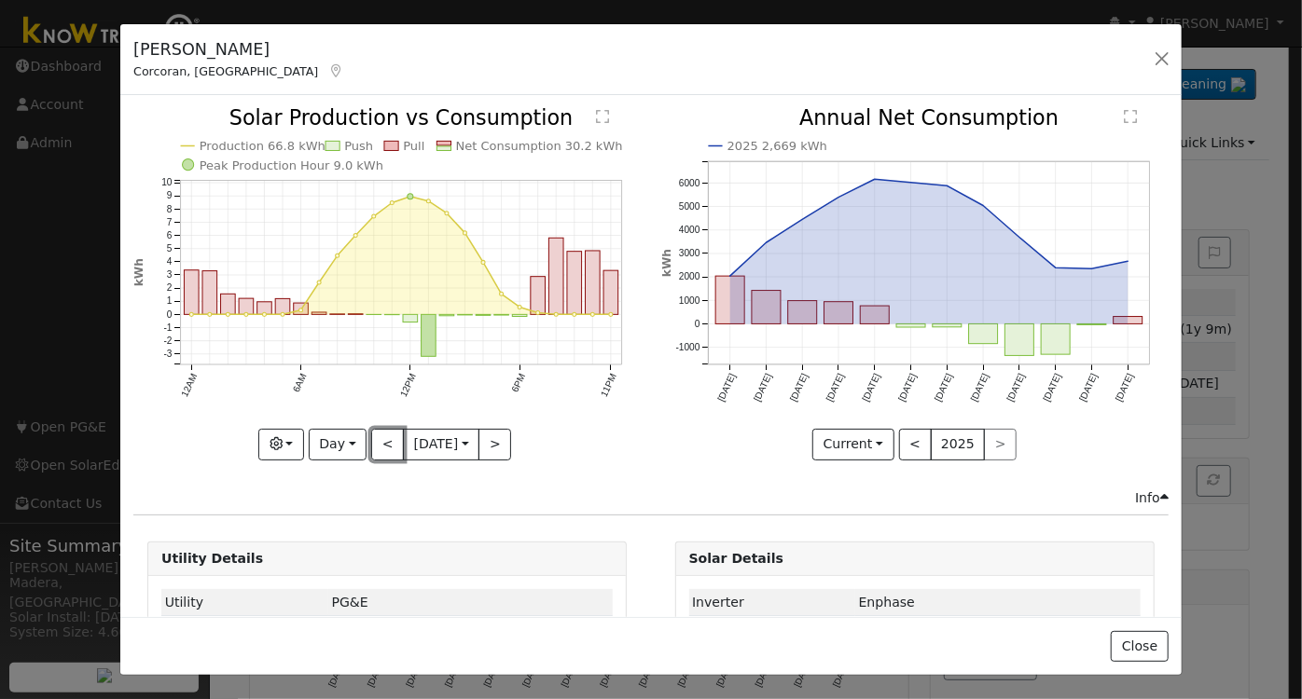
click at [373, 443] on button "<" at bounding box center [387, 445] width 33 height 32
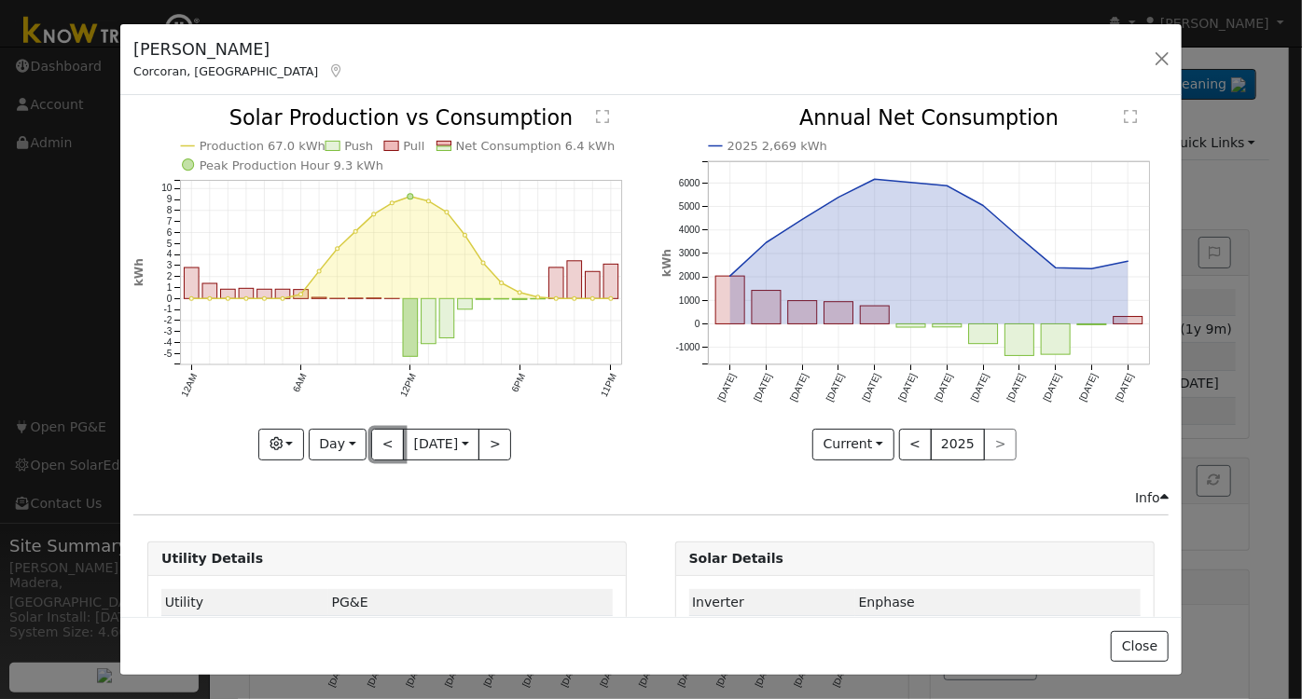
click at [373, 443] on button "<" at bounding box center [387, 445] width 33 height 32
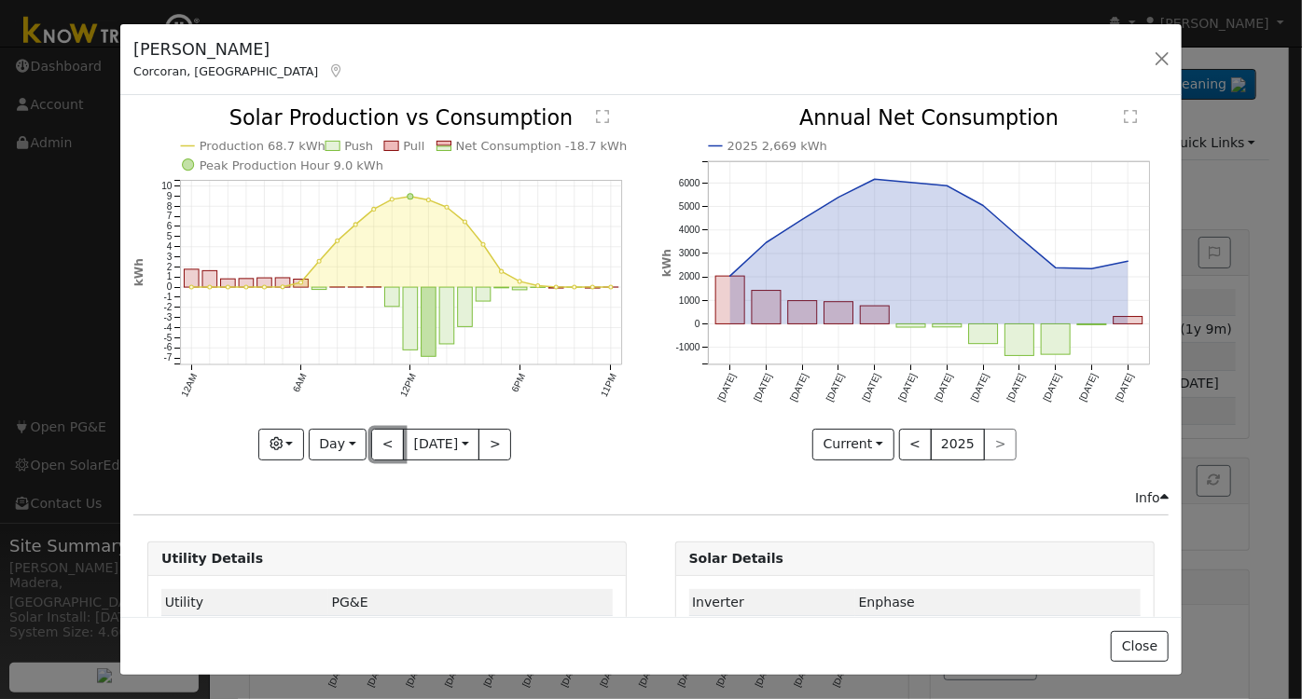
click at [375, 447] on button "<" at bounding box center [387, 445] width 33 height 32
click at [376, 436] on button "<" at bounding box center [387, 445] width 33 height 32
click at [376, 438] on button "<" at bounding box center [387, 445] width 33 height 32
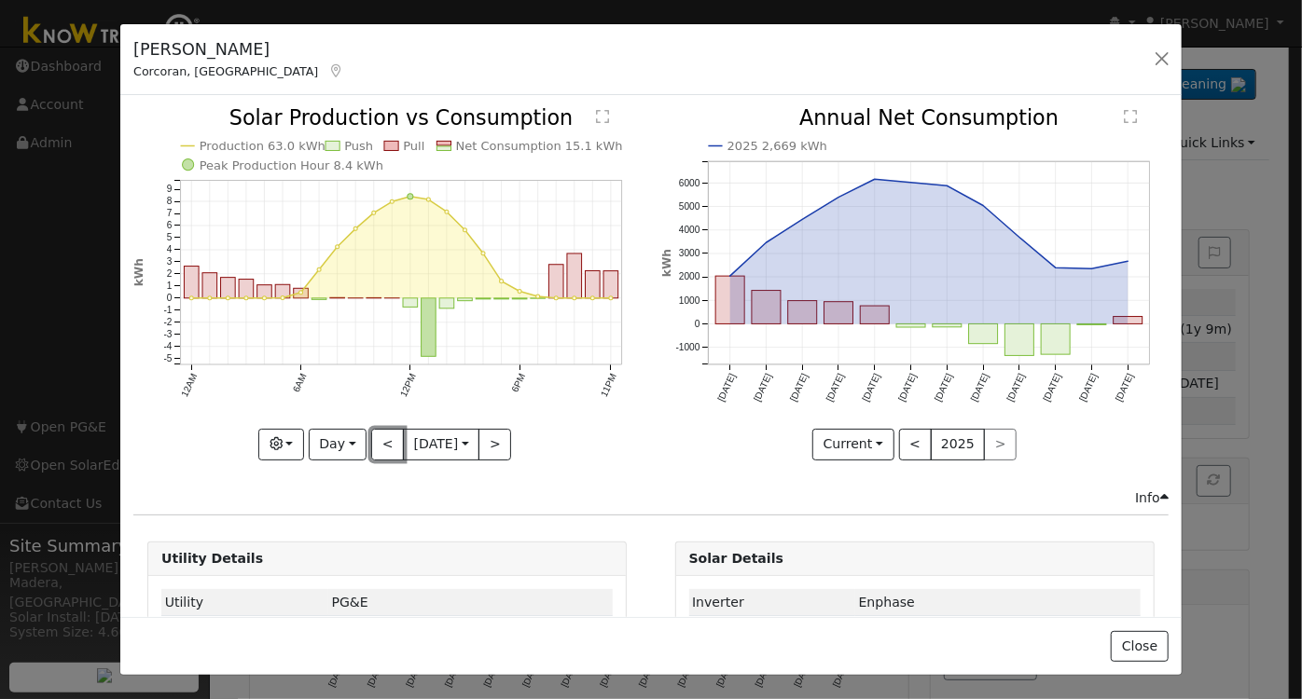
click at [376, 438] on button "<" at bounding box center [387, 445] width 33 height 32
type input "[DATE]"
